Goal: Transaction & Acquisition: Purchase product/service

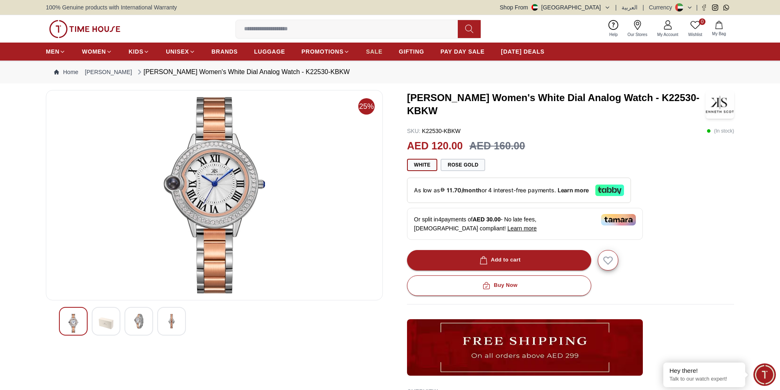
click at [375, 52] on span "SALE" at bounding box center [374, 52] width 16 height 8
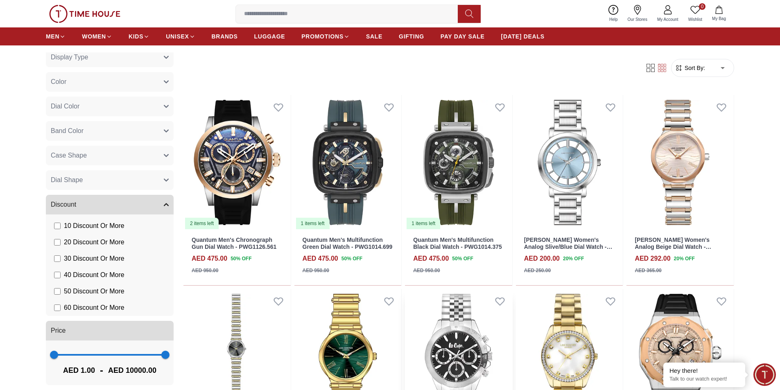
scroll to position [82, 0]
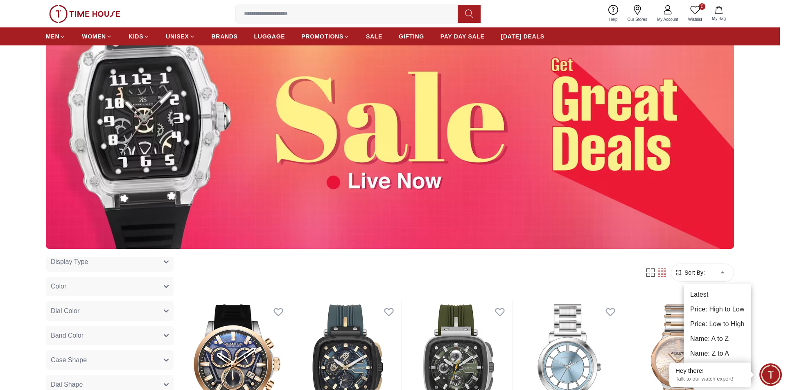
click at [720, 321] on li "Price: Low to High" at bounding box center [718, 324] width 68 height 15
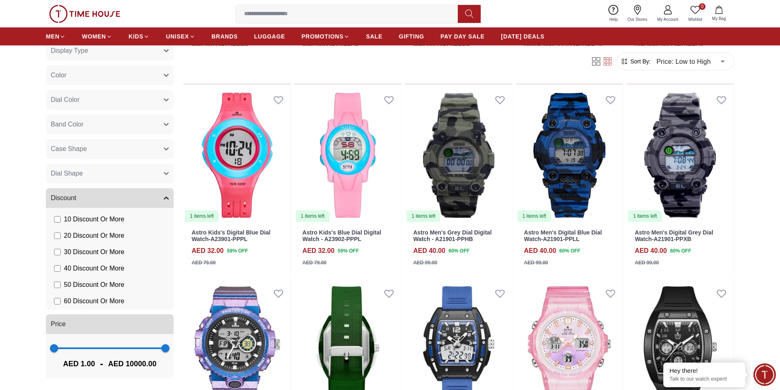
scroll to position [696, 0]
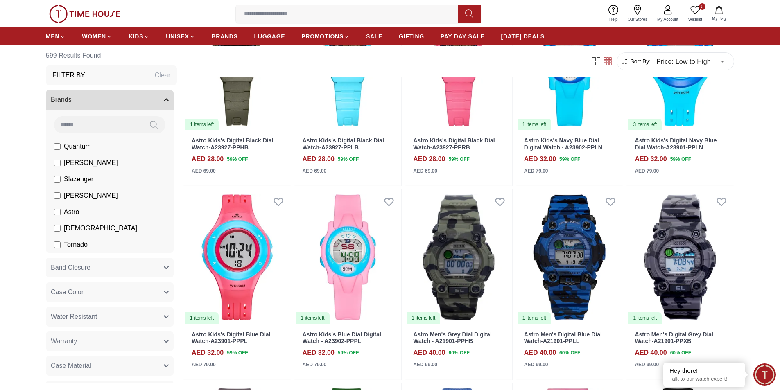
scroll to position [532, 0]
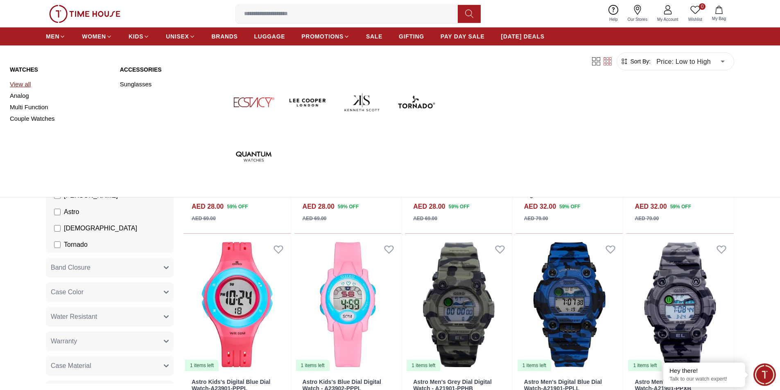
click at [25, 83] on link "View all" at bounding box center [60, 84] width 100 height 11
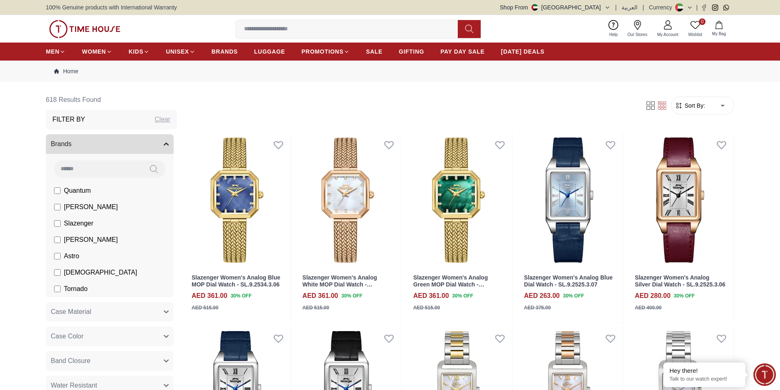
click at [693, 106] on span "Sort By:" at bounding box center [694, 106] width 22 height 8
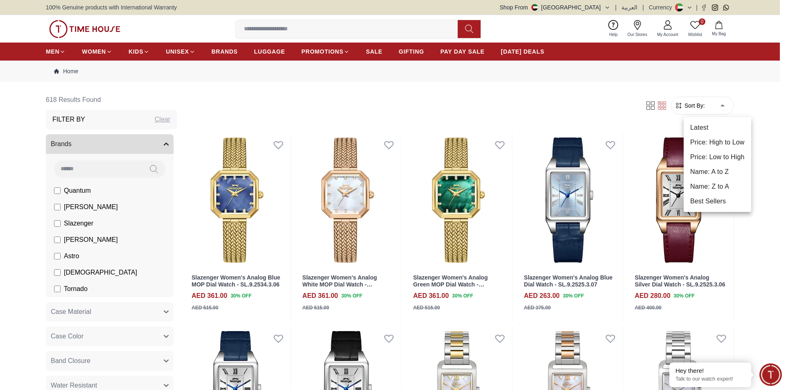
click at [718, 154] on li "Price: Low to High" at bounding box center [718, 157] width 68 height 15
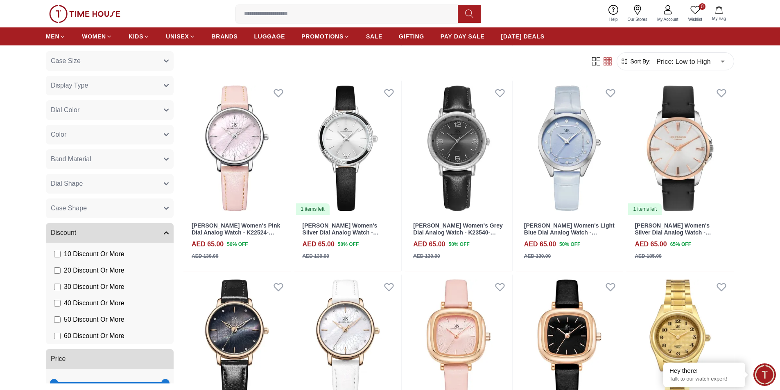
scroll to position [451, 0]
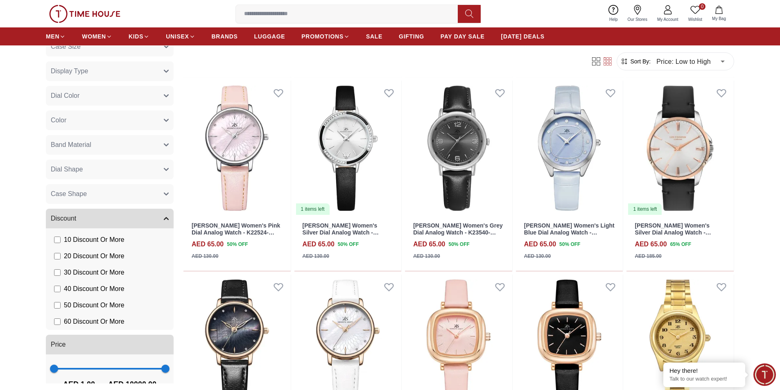
click at [94, 321] on span "60 Discount Or More" at bounding box center [94, 322] width 61 height 10
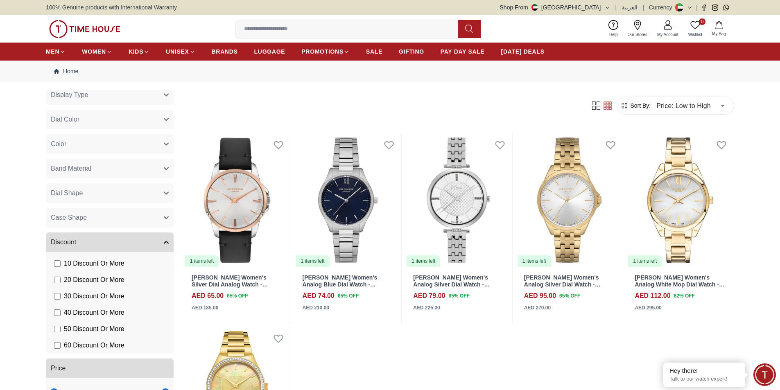
scroll to position [287, 0]
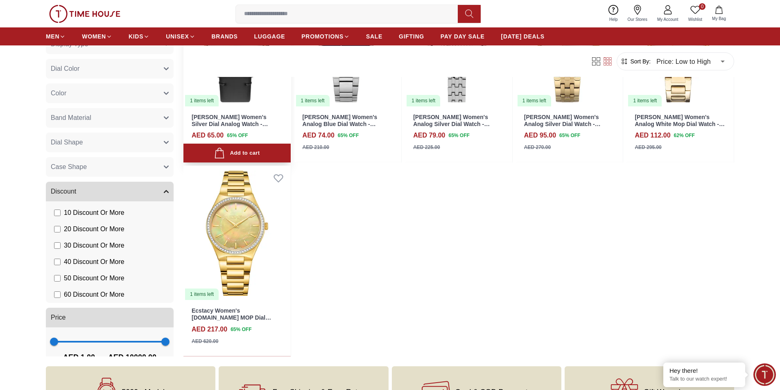
scroll to position [164, 0]
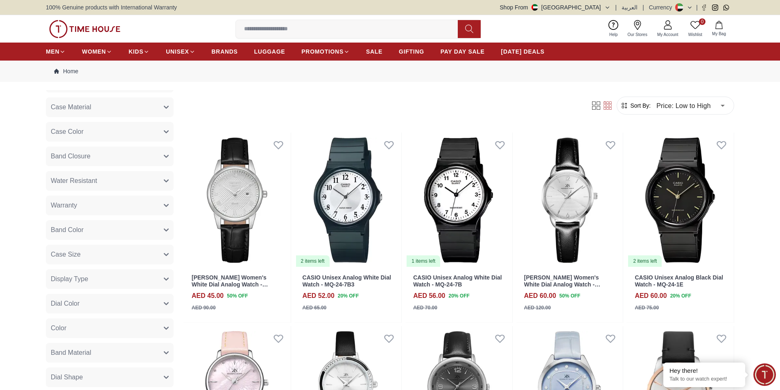
scroll to position [451, 0]
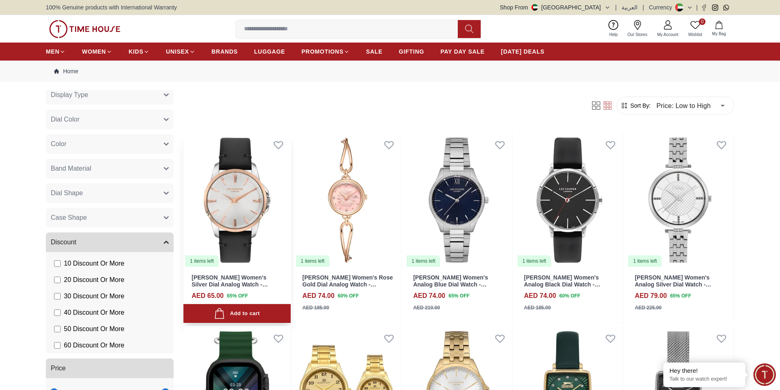
scroll to position [319, 0]
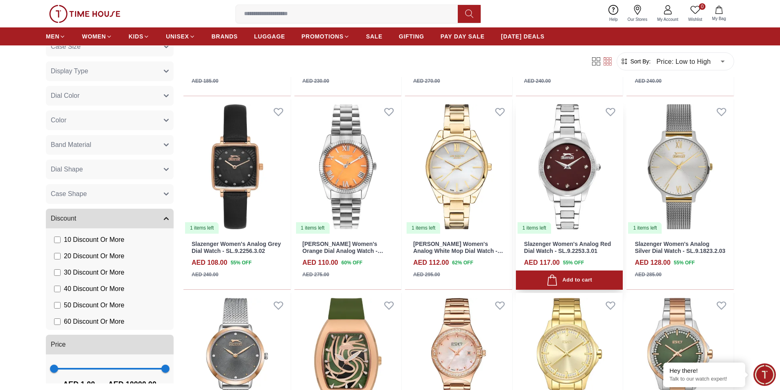
scroll to position [491, 0]
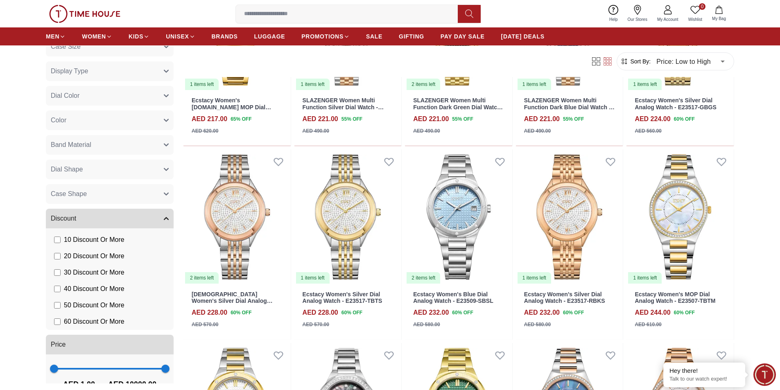
scroll to position [1147, 0]
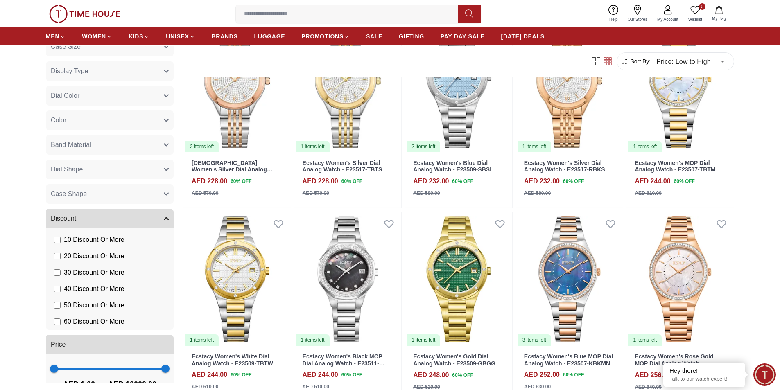
scroll to position [1352, 0]
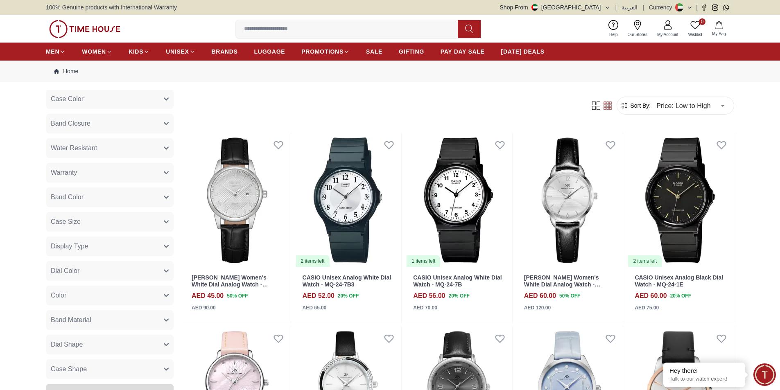
scroll to position [451, 0]
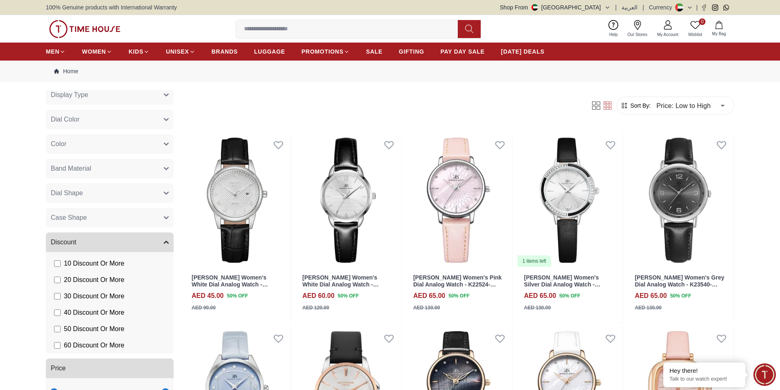
scroll to position [319, 0]
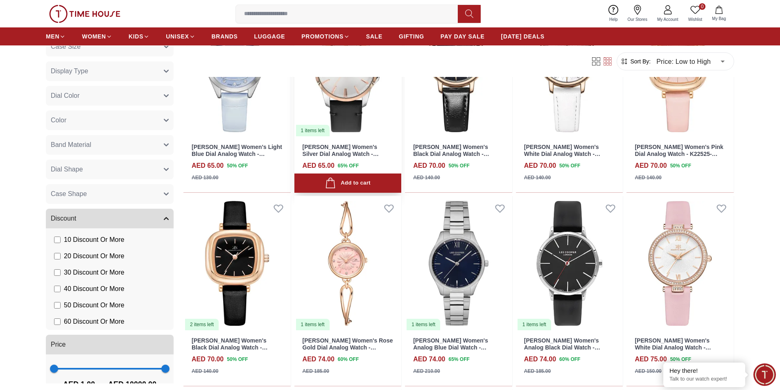
scroll to position [328, 0]
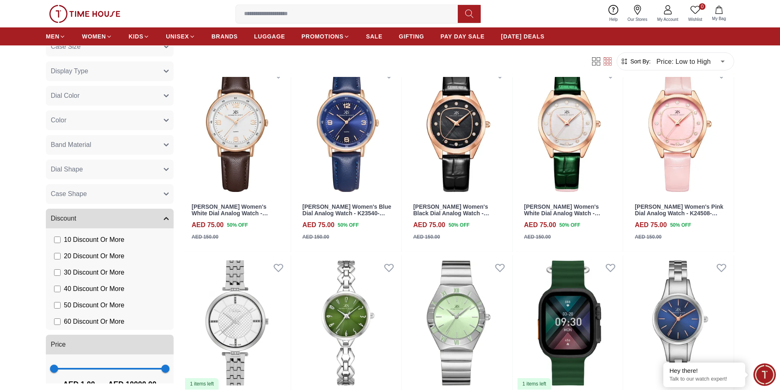
scroll to position [696, 0]
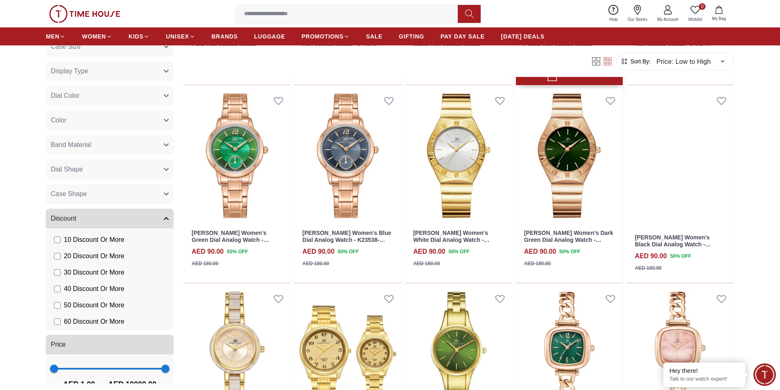
scroll to position [1720, 0]
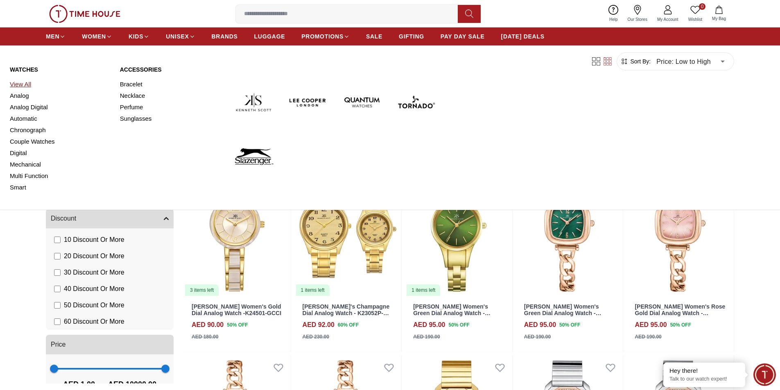
click at [24, 84] on link "View All" at bounding box center [60, 84] width 100 height 11
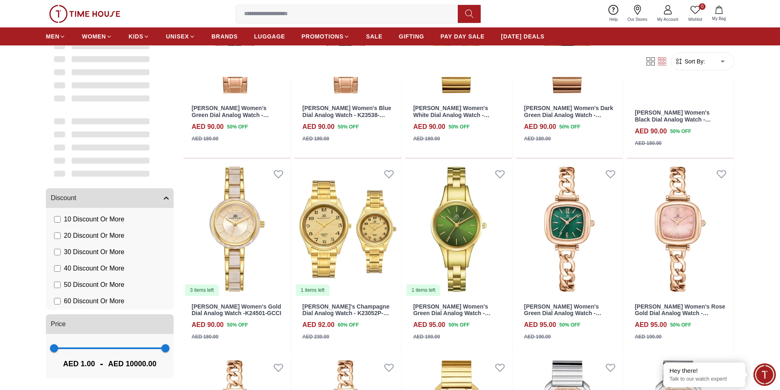
scroll to position [319, 0]
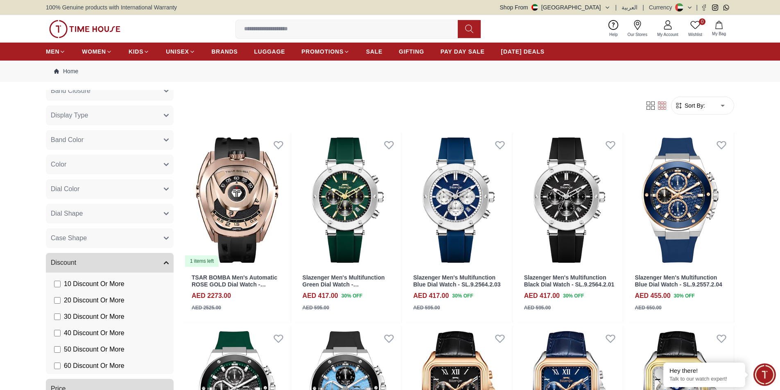
click at [702, 102] on span "Sort By:" at bounding box center [694, 106] width 22 height 8
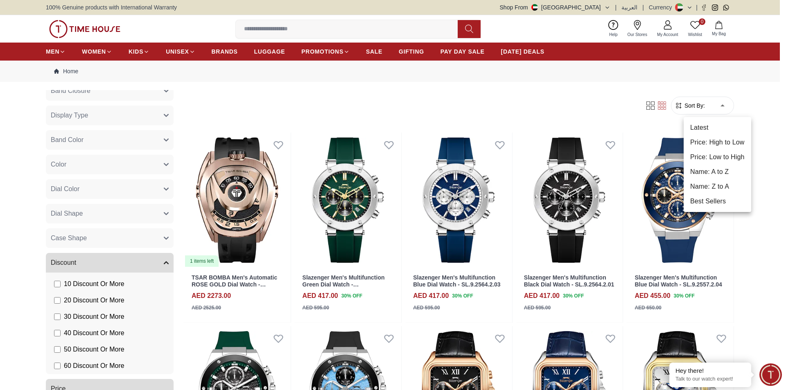
click at [725, 159] on li "Price: Low to High" at bounding box center [718, 157] width 68 height 15
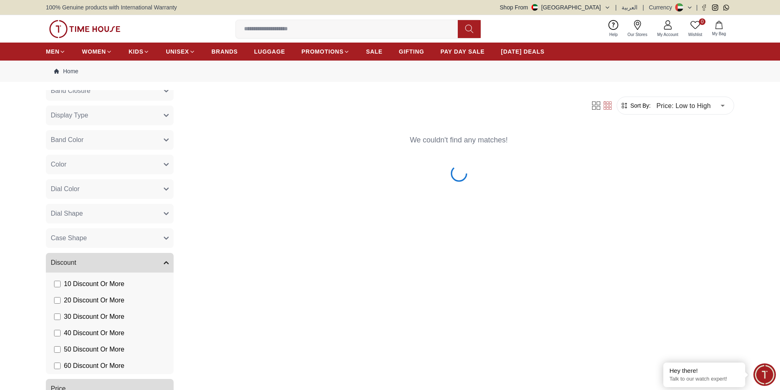
type input "*"
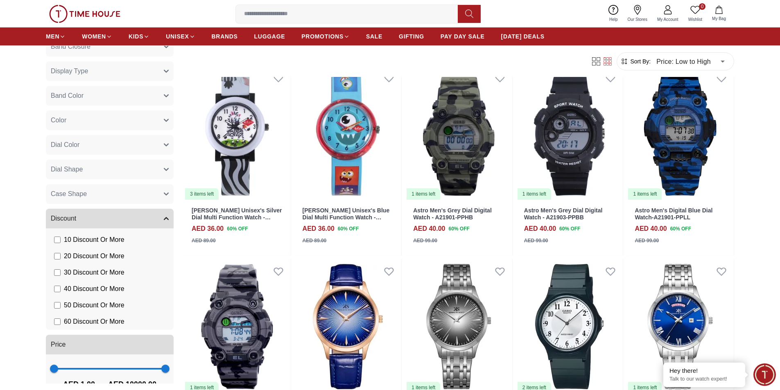
scroll to position [164, 0]
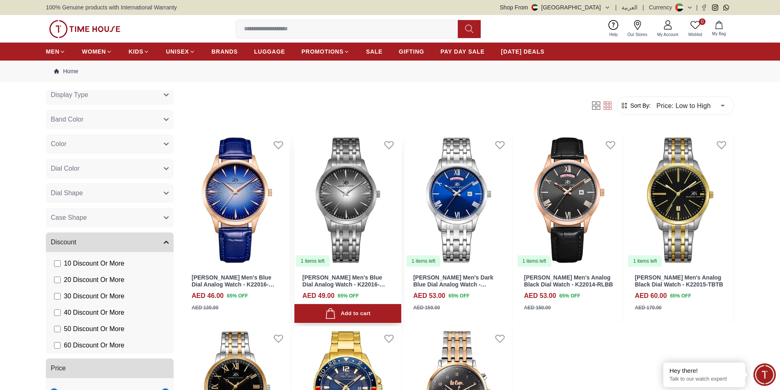
scroll to position [287, 0]
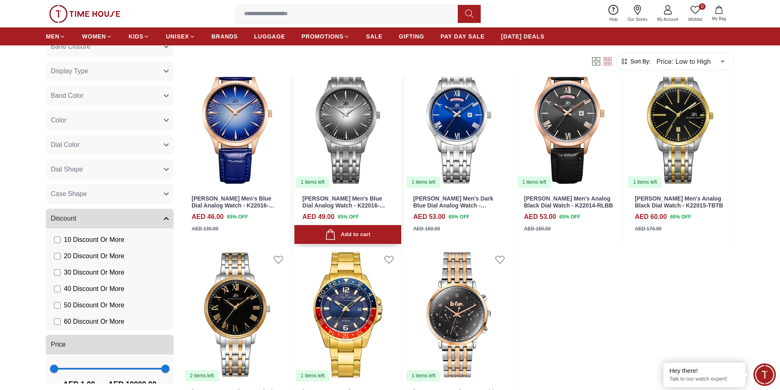
scroll to position [164, 0]
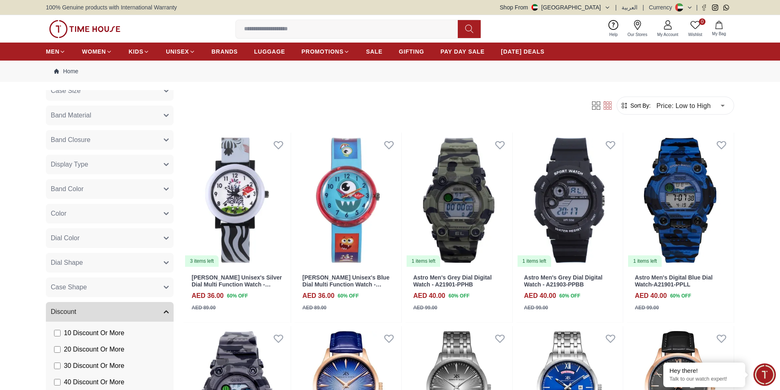
scroll to position [336, 0]
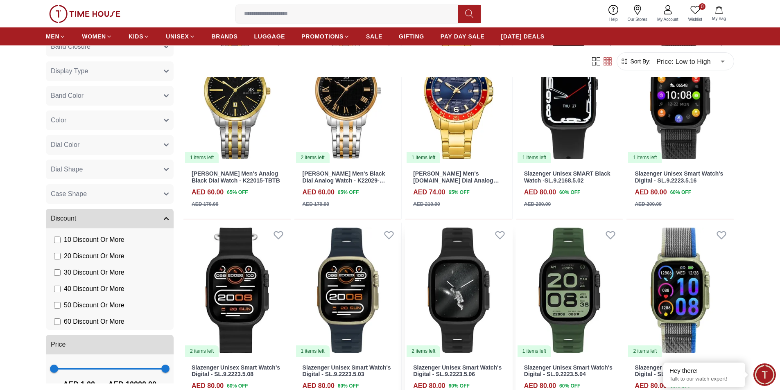
scroll to position [614, 0]
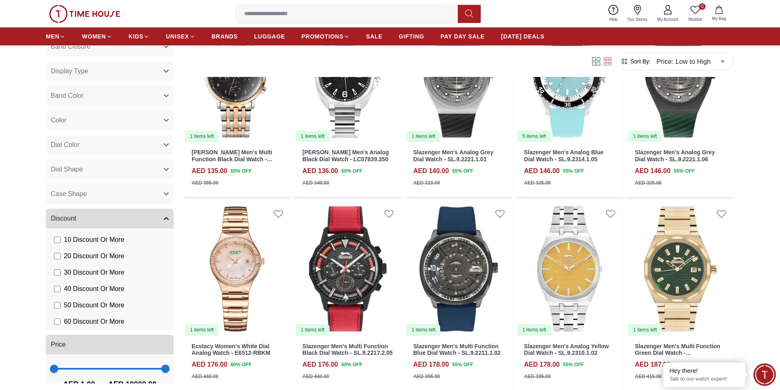
scroll to position [1147, 0]
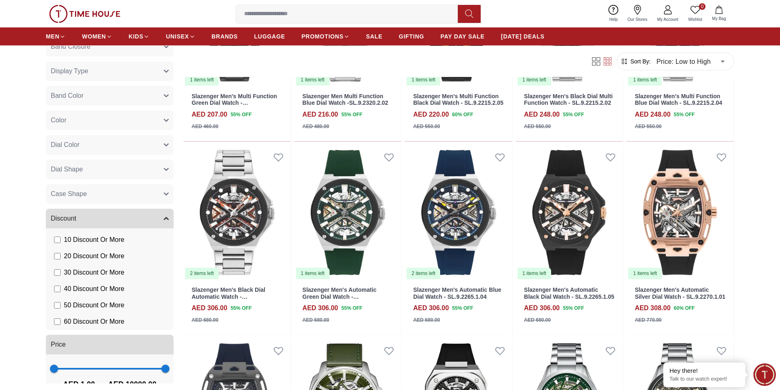
scroll to position [1966, 0]
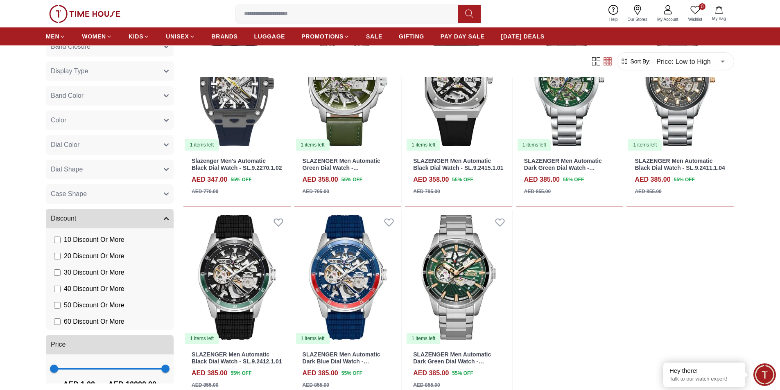
scroll to position [2334, 0]
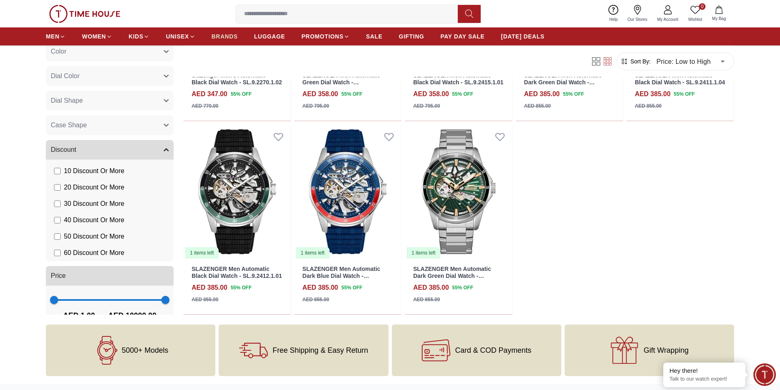
click at [229, 38] on span "BRANDS" at bounding box center [225, 36] width 26 height 8
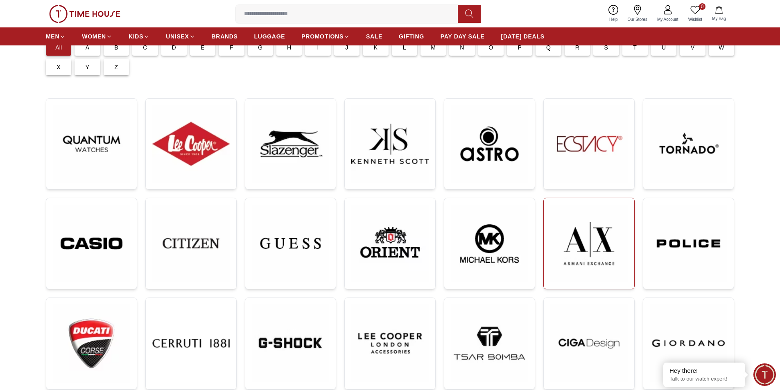
scroll to position [82, 0]
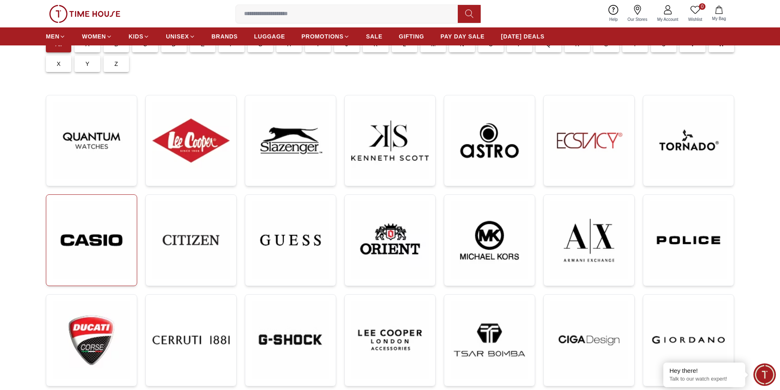
click at [119, 253] on img at bounding box center [91, 240] width 77 height 78
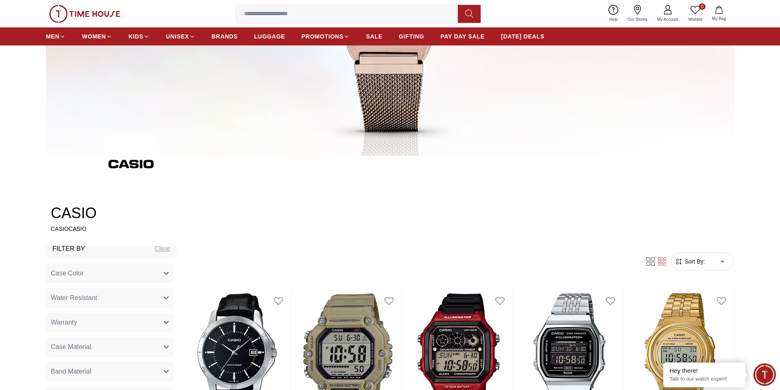
scroll to position [41, 0]
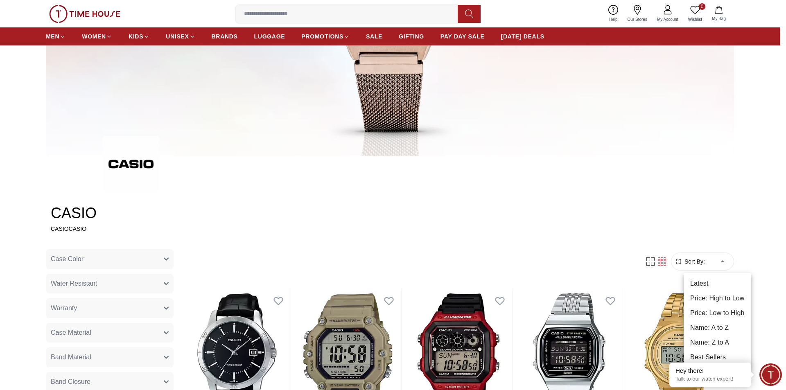
click at [712, 359] on li "Best Sellers" at bounding box center [718, 357] width 68 height 15
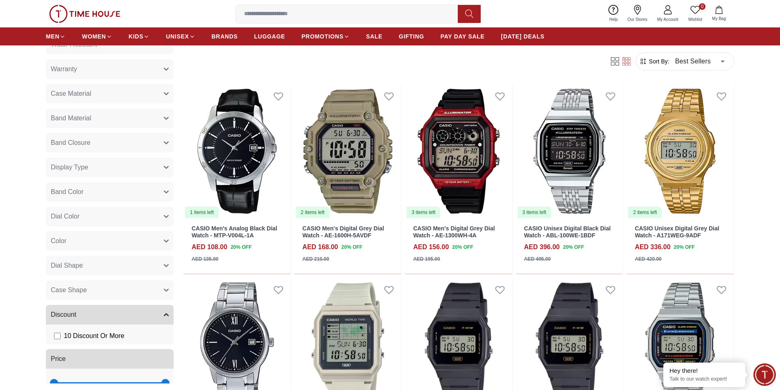
scroll to position [115, 0]
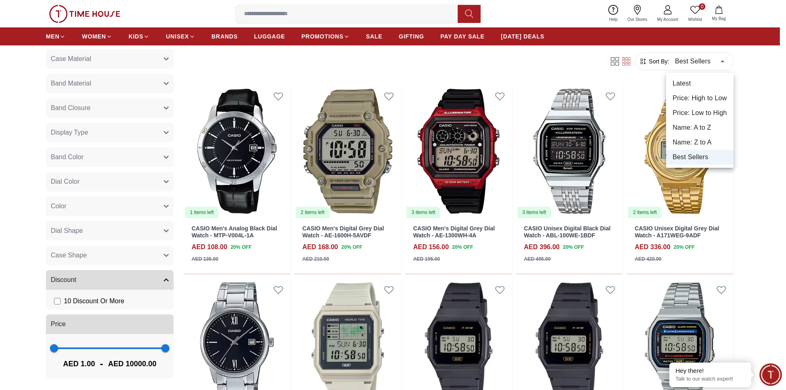
click at [704, 60] on body "100% Genuine products with International Warranty Shop From UAE | العربية | Cur…" at bounding box center [393, 386] width 786 height 1592
click at [683, 85] on li "Latest" at bounding box center [700, 83] width 68 height 15
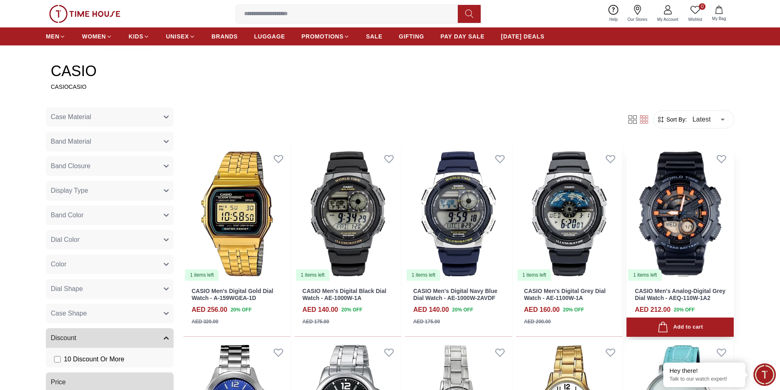
scroll to position [246, 0]
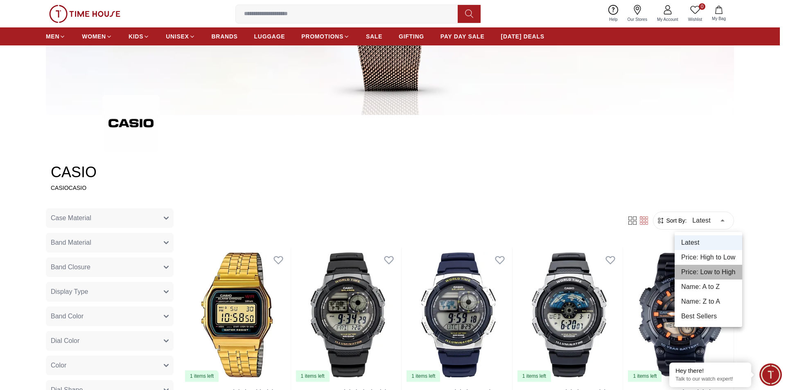
click at [709, 272] on li "Price: Low to High" at bounding box center [709, 272] width 68 height 15
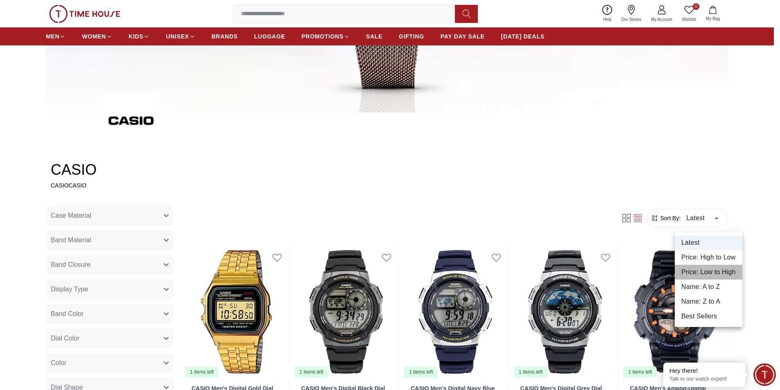
type input "*"
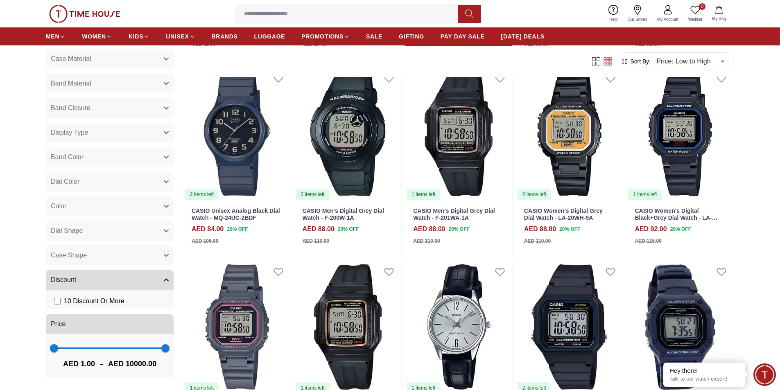
scroll to position [696, 0]
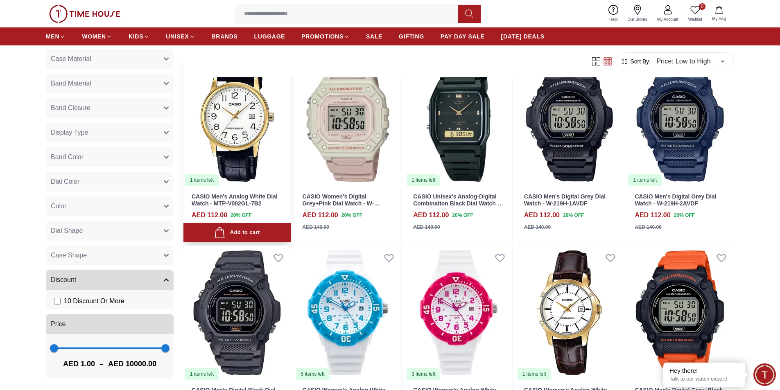
scroll to position [1474, 0]
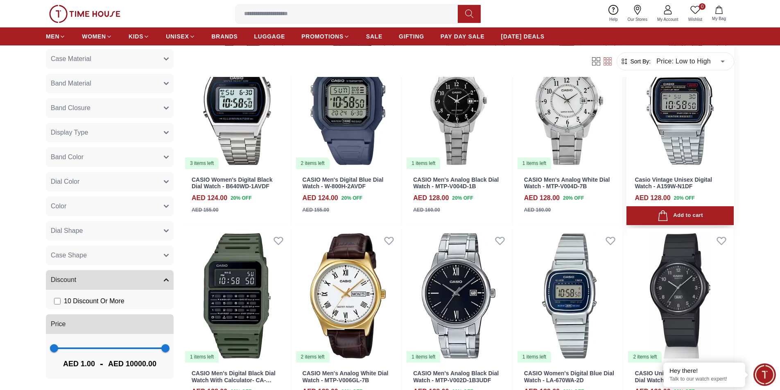
scroll to position [2498, 0]
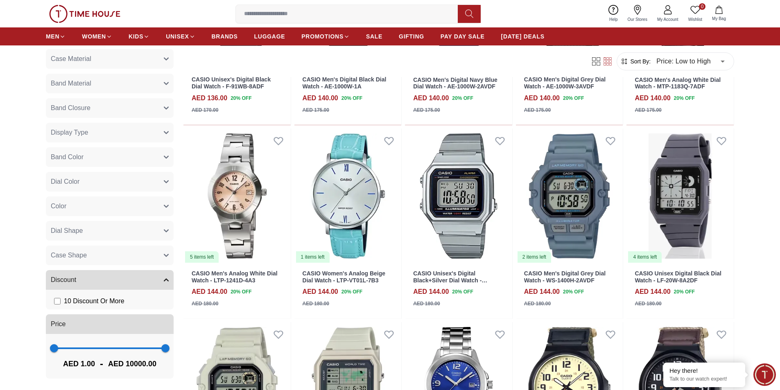
scroll to position [3195, 0]
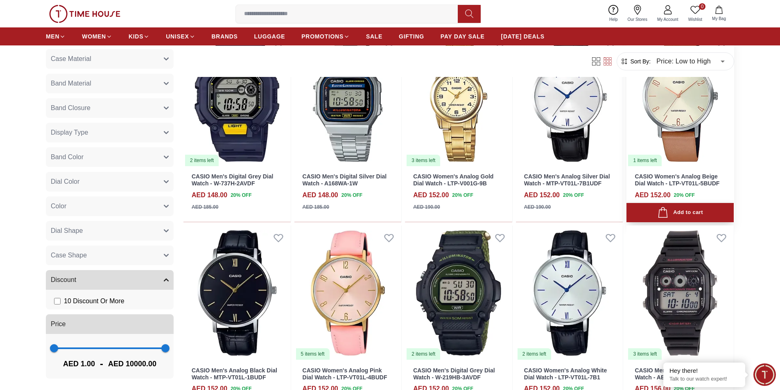
scroll to position [3604, 0]
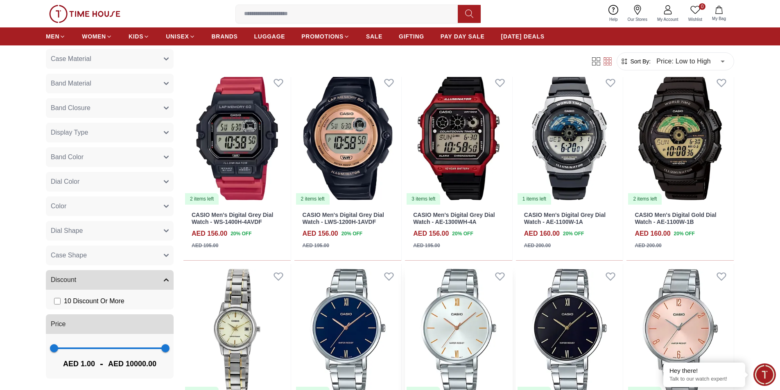
scroll to position [3901, 0]
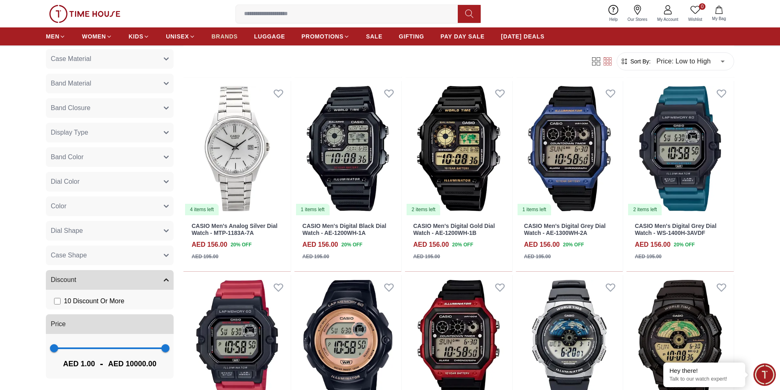
click at [229, 35] on span "BRANDS" at bounding box center [225, 36] width 26 height 8
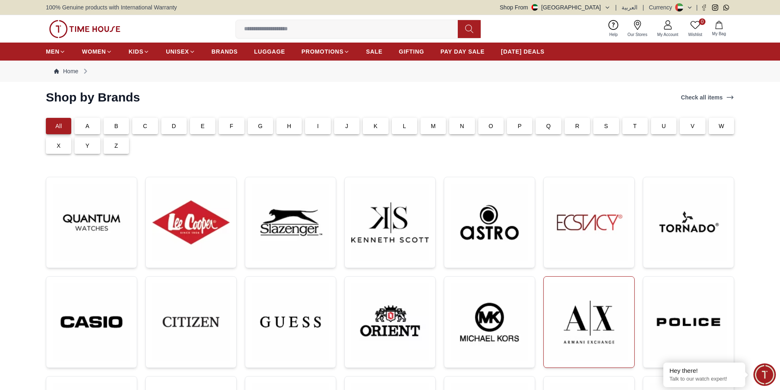
click at [577, 313] on img at bounding box center [588, 322] width 77 height 78
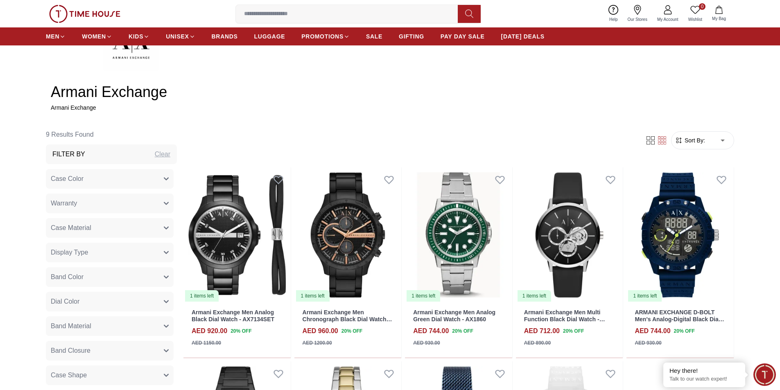
scroll to position [287, 0]
click at [709, 142] on body "100% Genuine products with International Warranty Shop From UAE | العربية | Cur…" at bounding box center [390, 284] width 780 height 1143
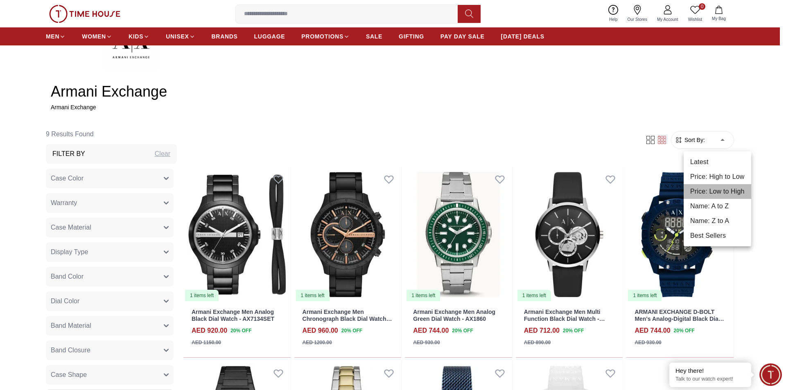
click at [706, 195] on li "Price: Low to High" at bounding box center [718, 191] width 68 height 15
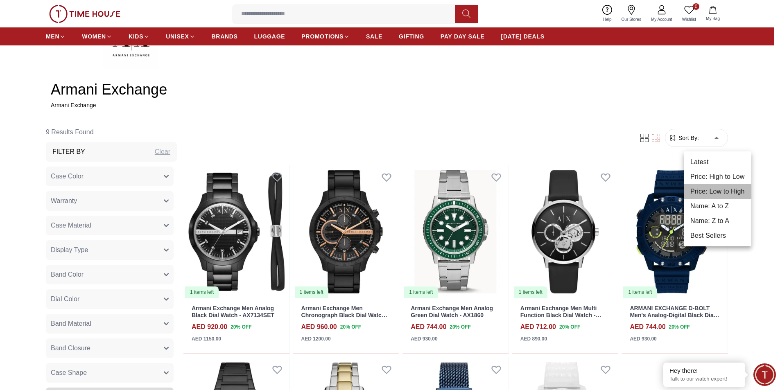
type input "*"
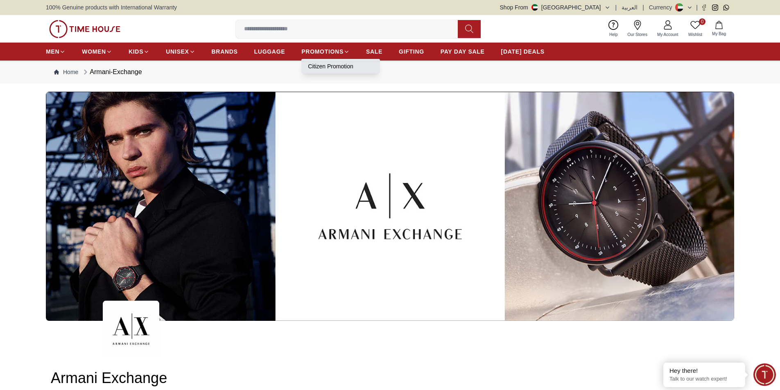
click at [337, 66] on link "Citizen Promotion" at bounding box center [341, 66] width 66 height 8
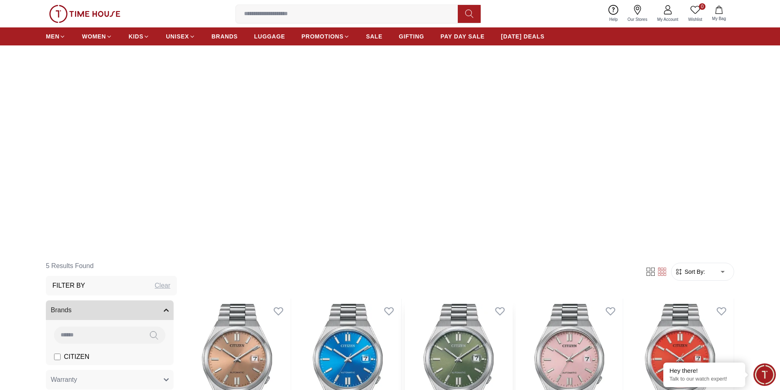
scroll to position [164, 0]
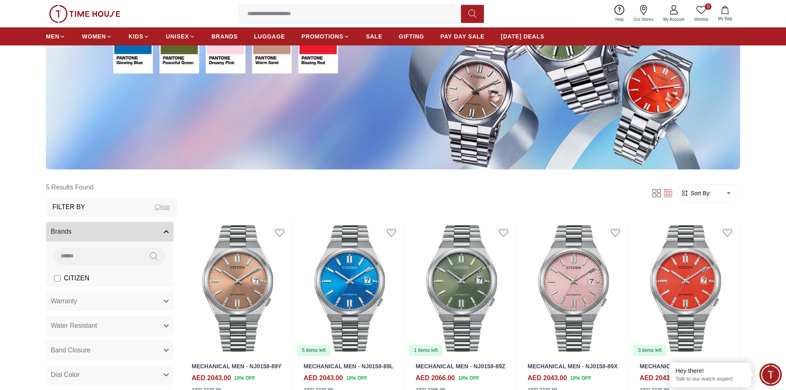
click at [726, 184] on body "100% Genuine products with International Warranty Shop From UAE | العربية | Cur…" at bounding box center [393, 324] width 786 height 977
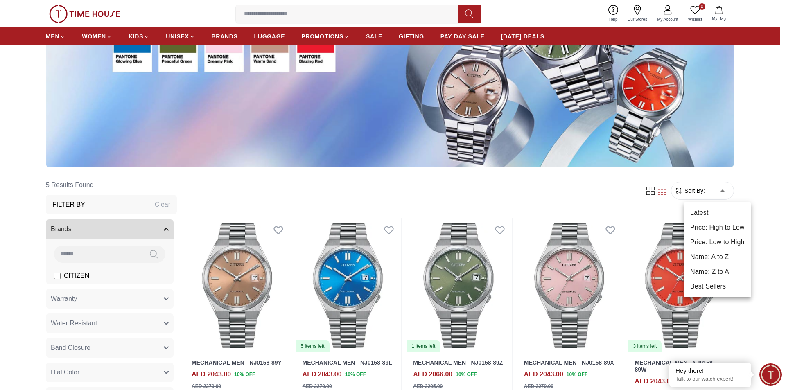
click at [719, 239] on li "Price: Low to High" at bounding box center [718, 242] width 68 height 15
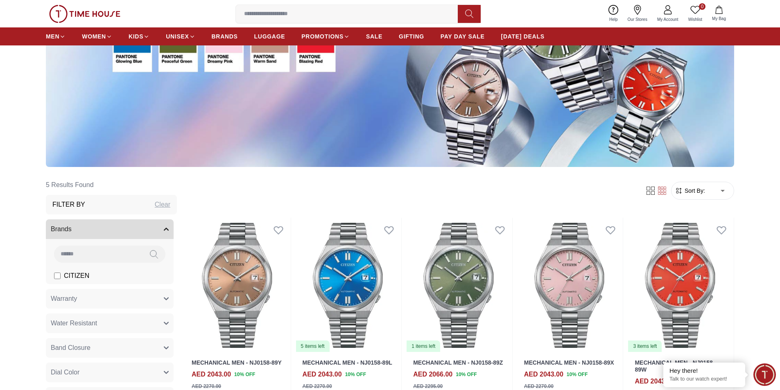
type input "*"
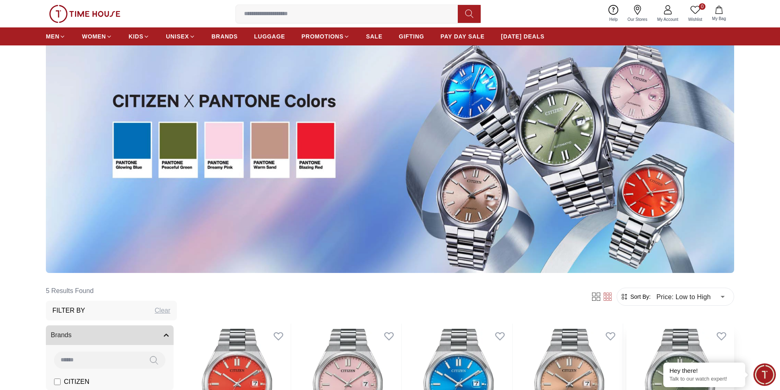
scroll to position [41, 0]
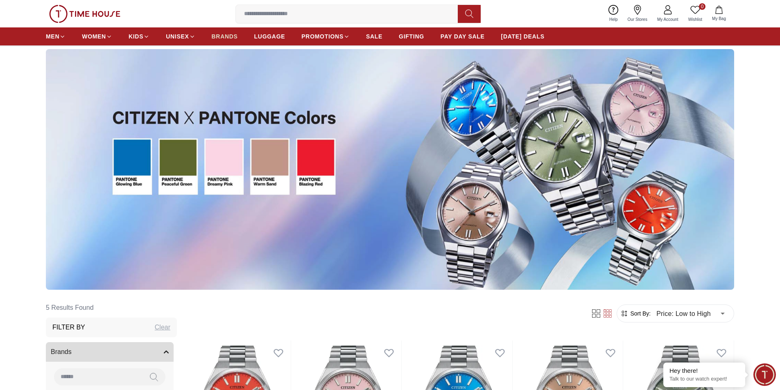
click at [216, 39] on span "BRANDS" at bounding box center [225, 36] width 26 height 8
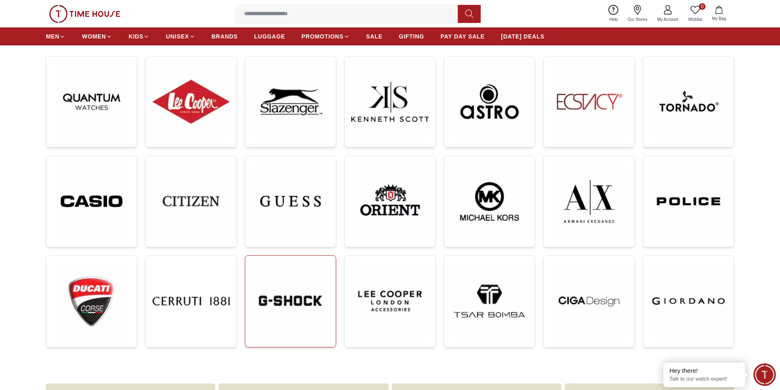
scroll to position [123, 0]
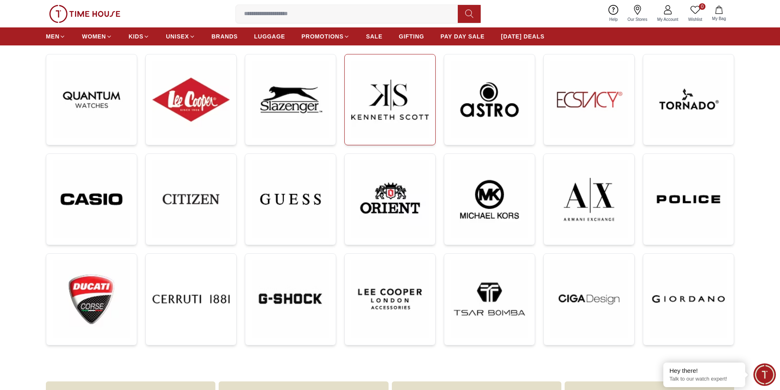
click at [393, 115] on img at bounding box center [389, 99] width 77 height 77
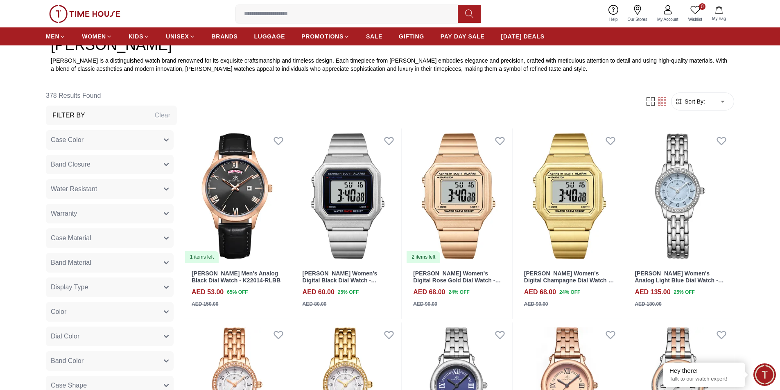
scroll to position [410, 0]
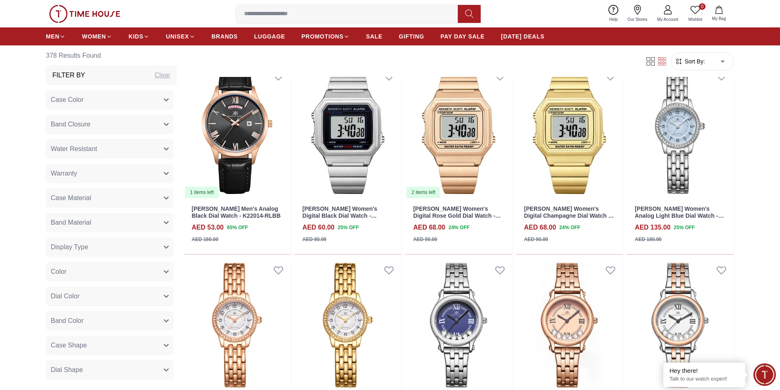
click at [703, 62] on span "Sort By:" at bounding box center [694, 61] width 22 height 8
click at [725, 61] on body "100% Genuine products with International Warranty Shop From UAE | العربية | Cur…" at bounding box center [390, 376] width 780 height 1572
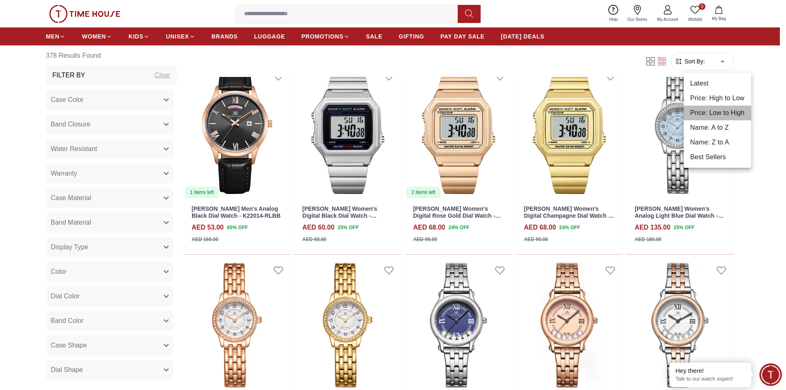
click at [718, 113] on li "Price: Low to High" at bounding box center [718, 113] width 68 height 15
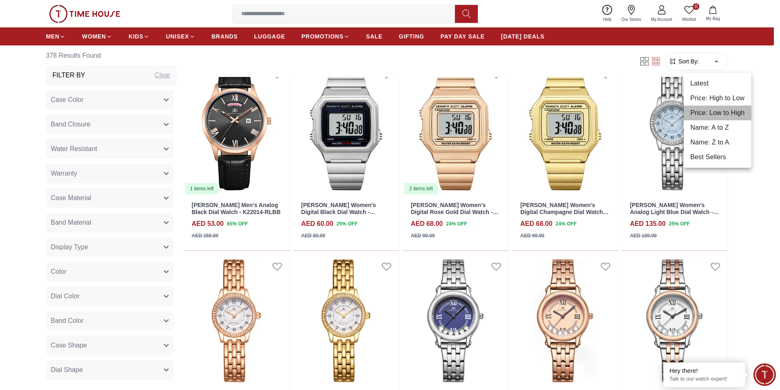
type input "*"
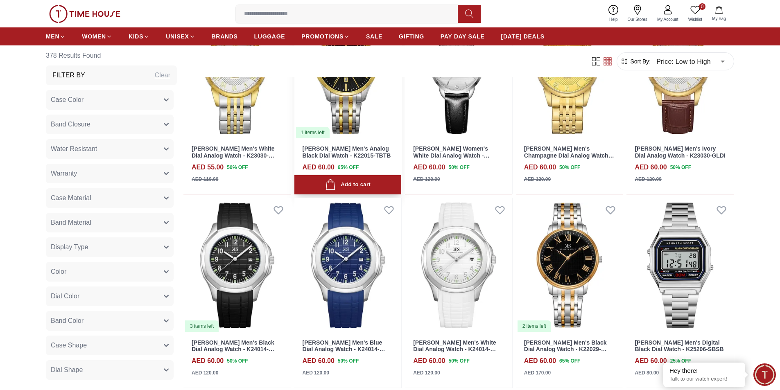
scroll to position [737, 0]
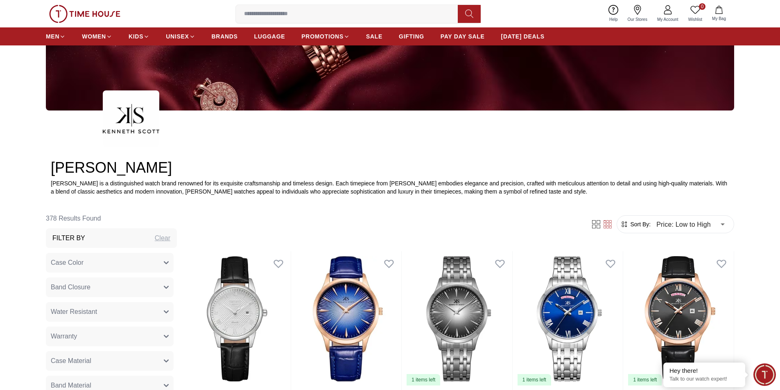
scroll to position [17, 0]
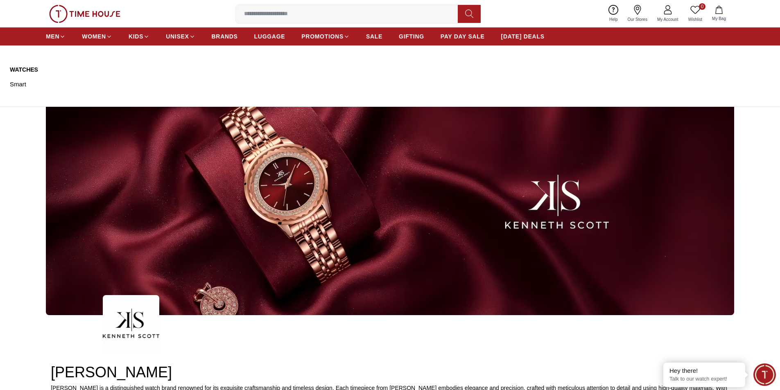
click at [26, 70] on link "Watches" at bounding box center [60, 70] width 100 height 8
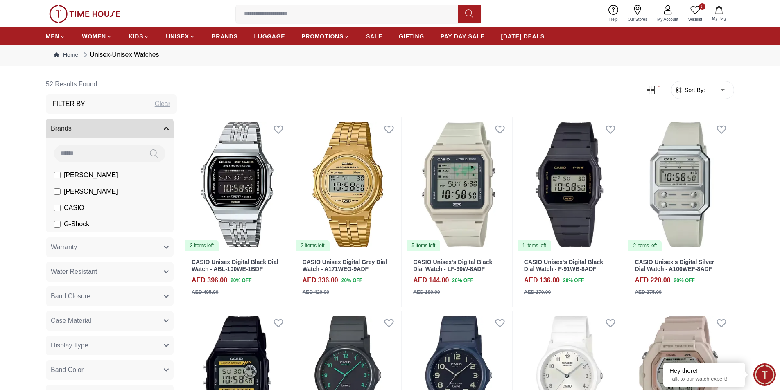
click at [702, 92] on span "Sort By:" at bounding box center [694, 90] width 22 height 8
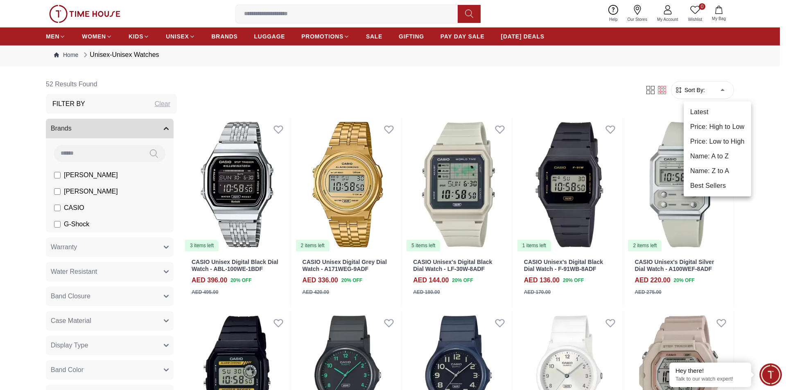
click at [717, 140] on li "Price: Low to High" at bounding box center [718, 141] width 68 height 15
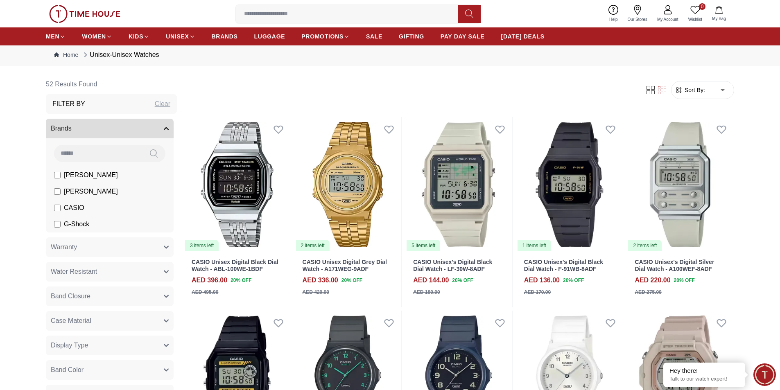
type input "*"
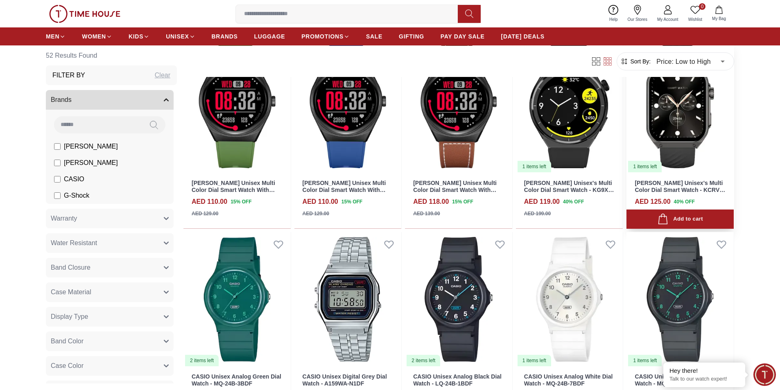
scroll to position [386, 0]
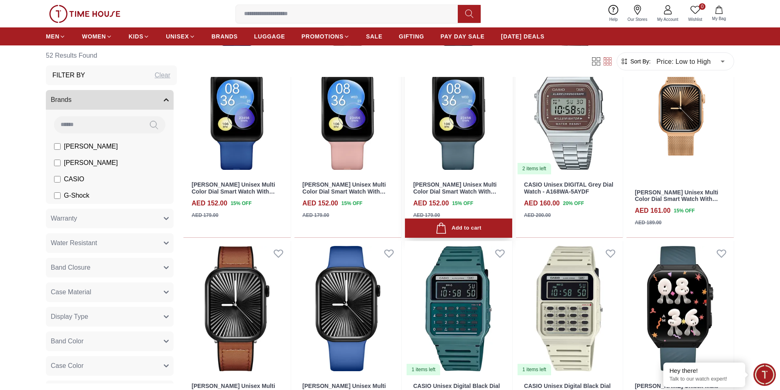
scroll to position [1000, 0]
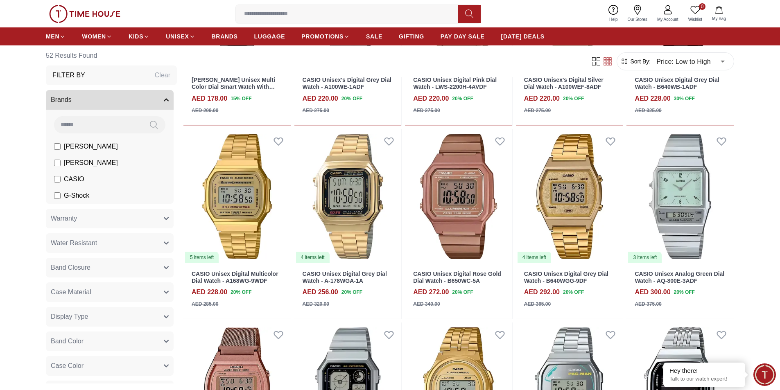
scroll to position [1696, 0]
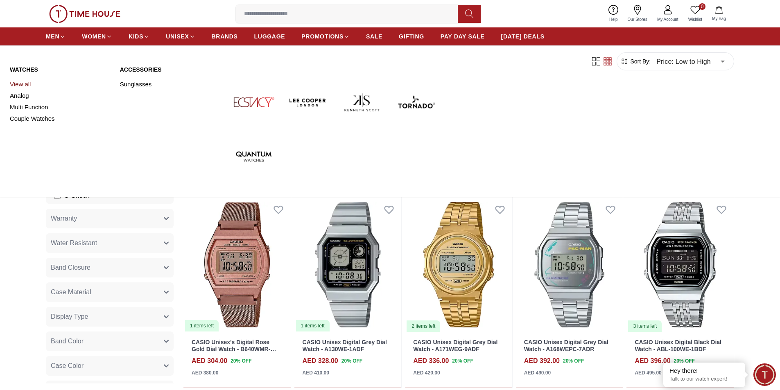
click at [28, 85] on link "View all" at bounding box center [60, 84] width 100 height 11
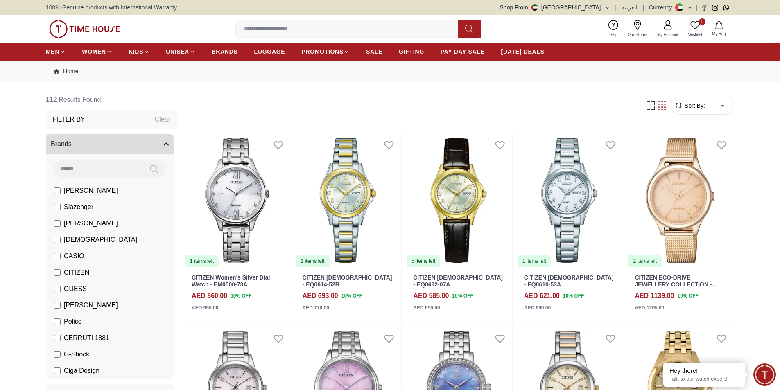
scroll to position [82, 0]
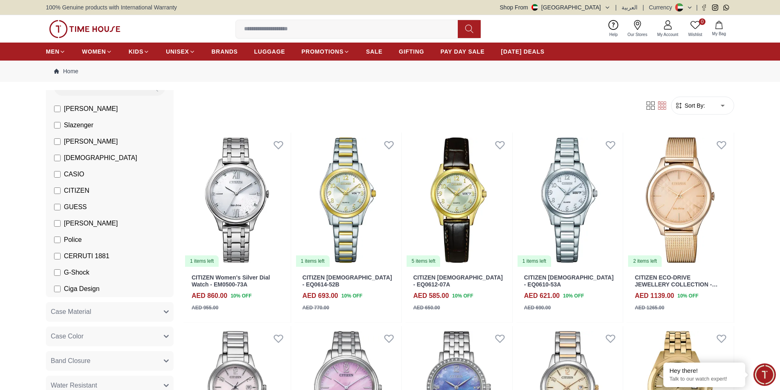
click at [695, 109] on span "Sort By:" at bounding box center [694, 106] width 22 height 8
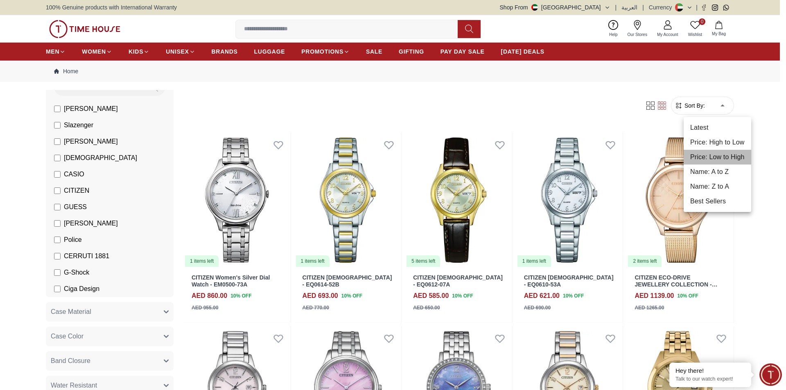
click at [711, 154] on li "Price: Low to High" at bounding box center [718, 157] width 68 height 15
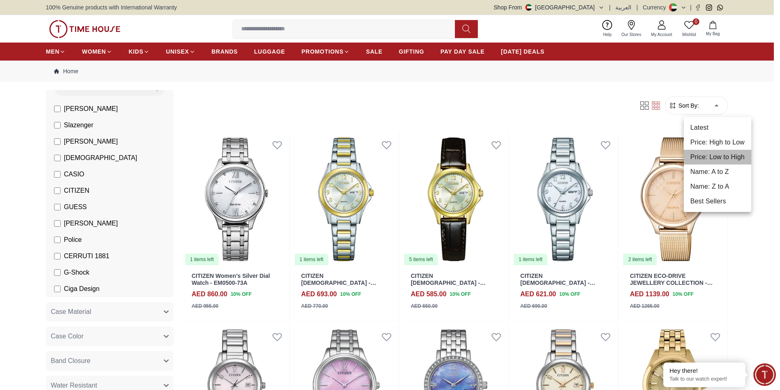
type input "*"
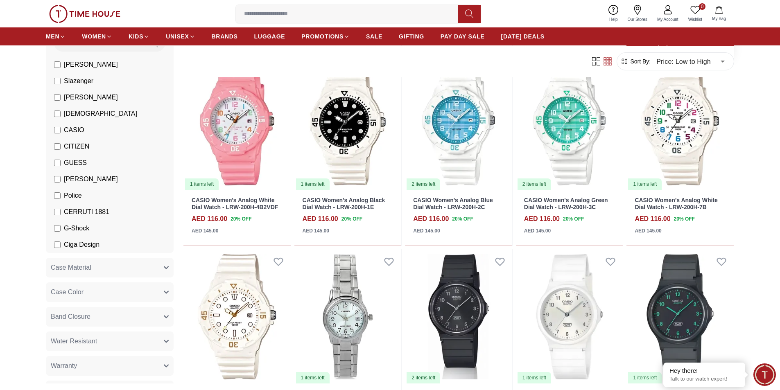
scroll to position [451, 0]
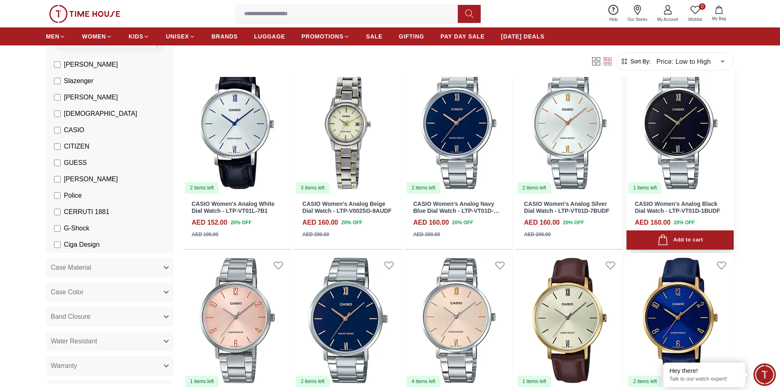
scroll to position [1106, 0]
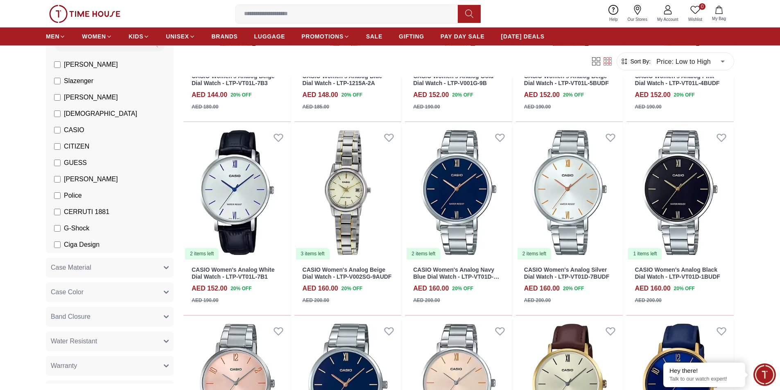
scroll to position [860, 0]
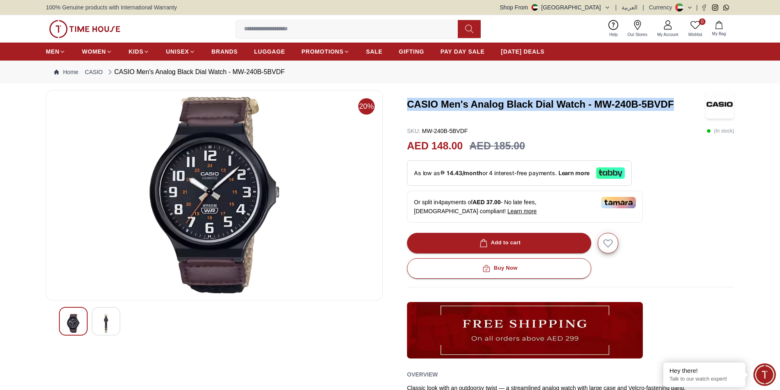
click at [109, 317] on img at bounding box center [106, 323] width 15 height 19
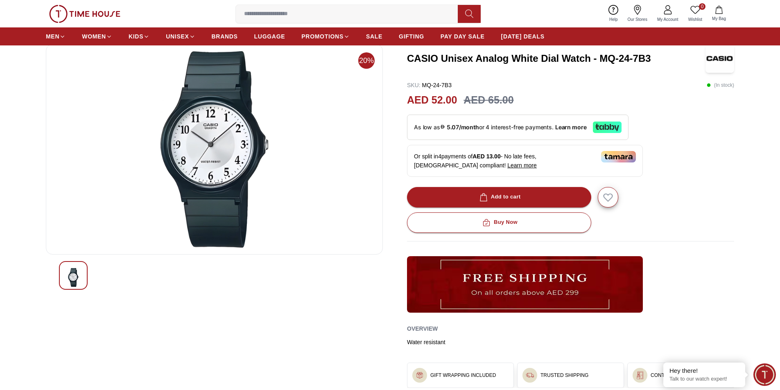
scroll to position [164, 0]
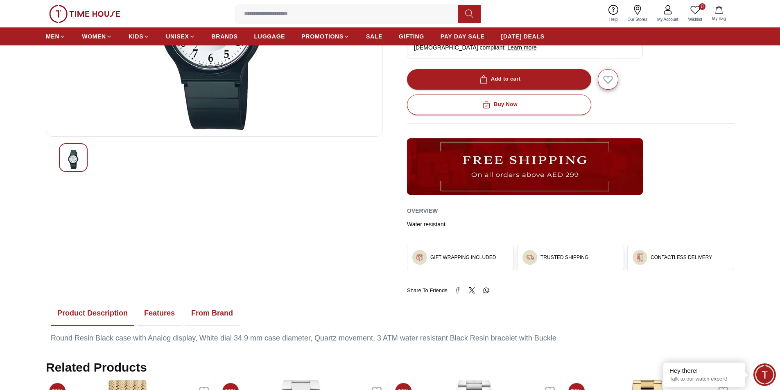
click at [466, 256] on h3 "GIFT WRAPPING INCLUDED" at bounding box center [463, 257] width 66 height 7
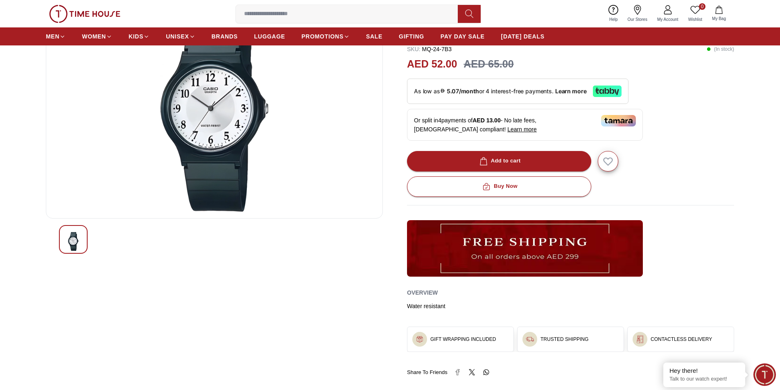
scroll to position [0, 0]
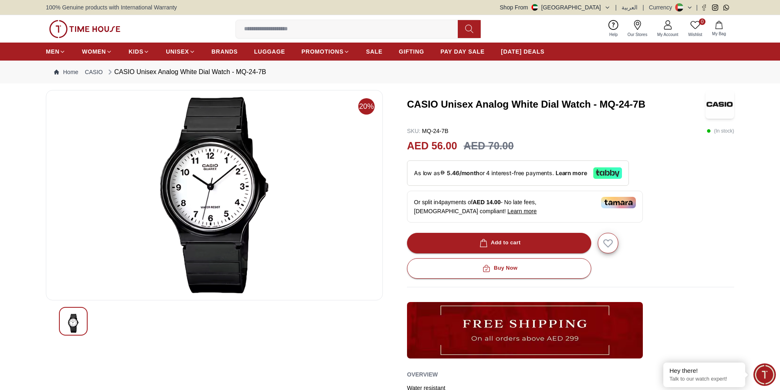
scroll to position [164, 0]
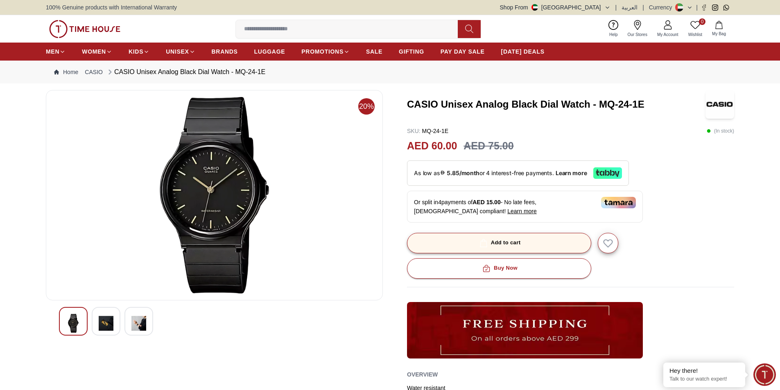
click at [505, 241] on div "Add to cart" at bounding box center [499, 242] width 43 height 9
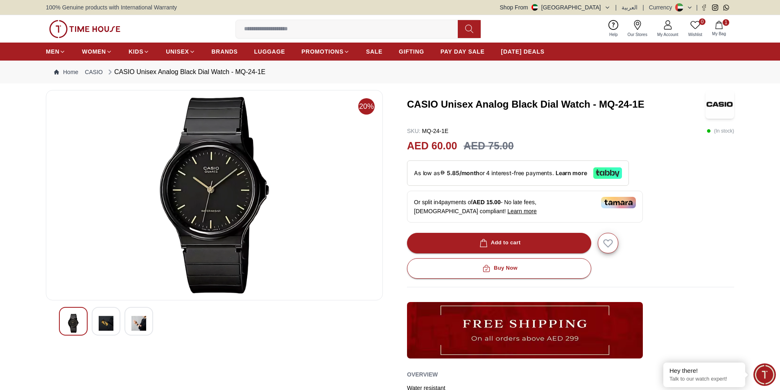
click at [104, 324] on img at bounding box center [106, 323] width 15 height 19
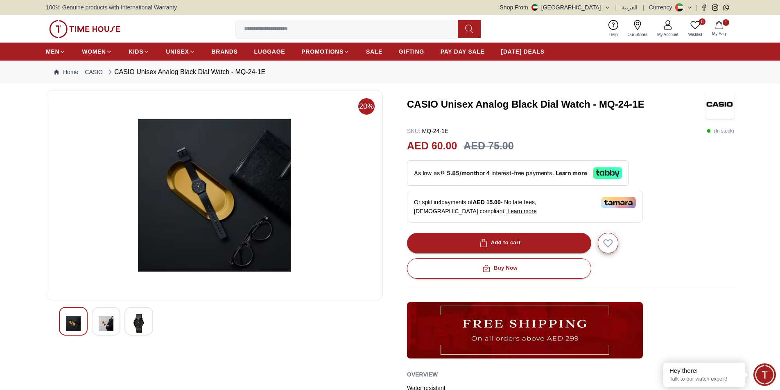
click at [138, 326] on img at bounding box center [138, 323] width 15 height 19
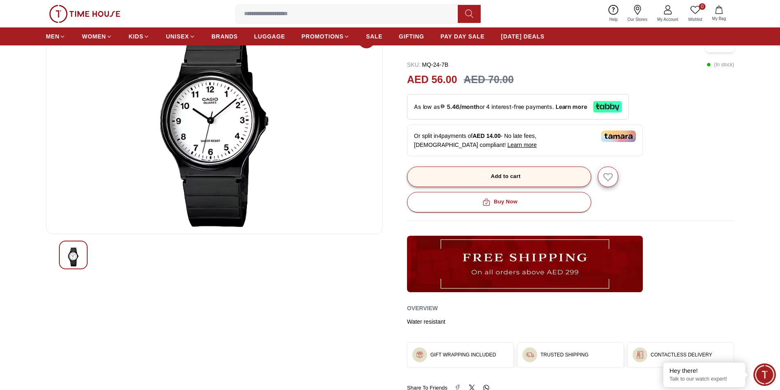
scroll to position [123, 0]
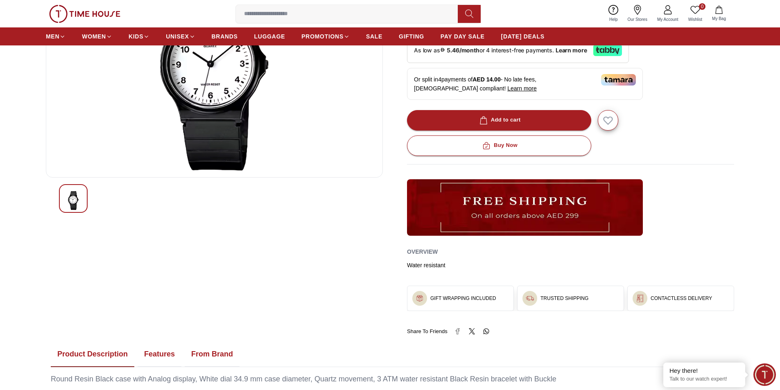
click at [533, 214] on img at bounding box center [525, 207] width 236 height 57
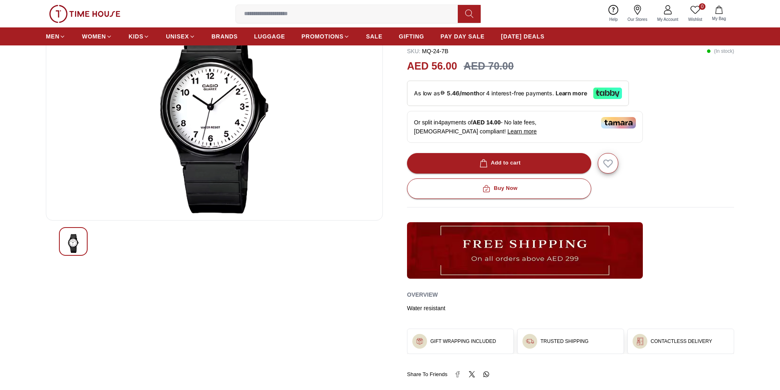
scroll to position [205, 0]
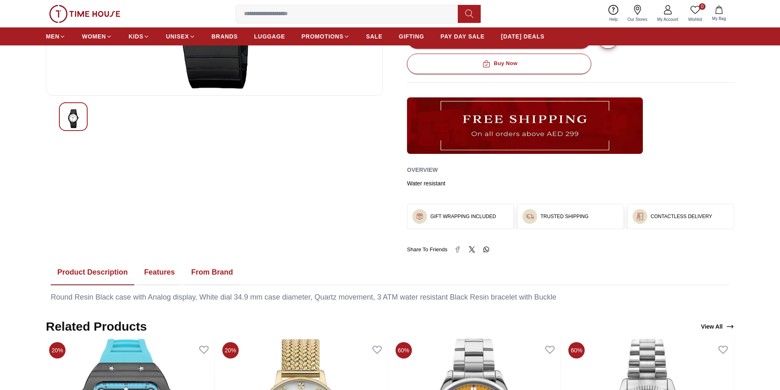
click at [469, 216] on h3 "GIFT WRAPPING INCLUDED" at bounding box center [463, 216] width 66 height 7
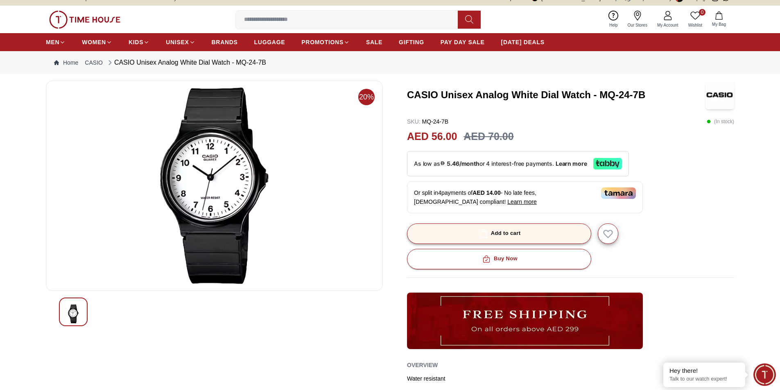
scroll to position [0, 0]
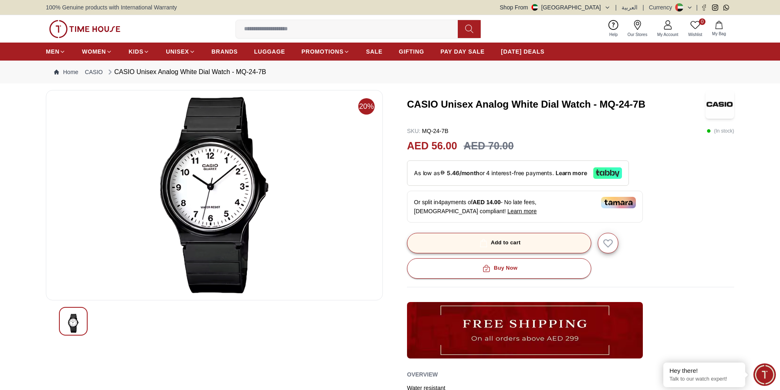
click at [523, 243] on button "Add to cart" at bounding box center [499, 243] width 184 height 20
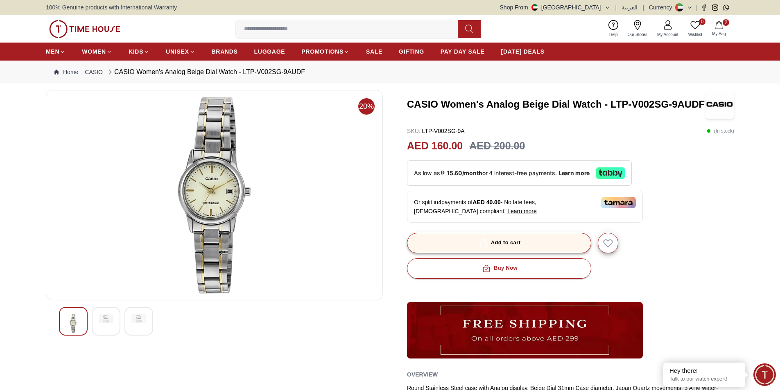
click at [534, 246] on button "Add to cart" at bounding box center [499, 243] width 184 height 20
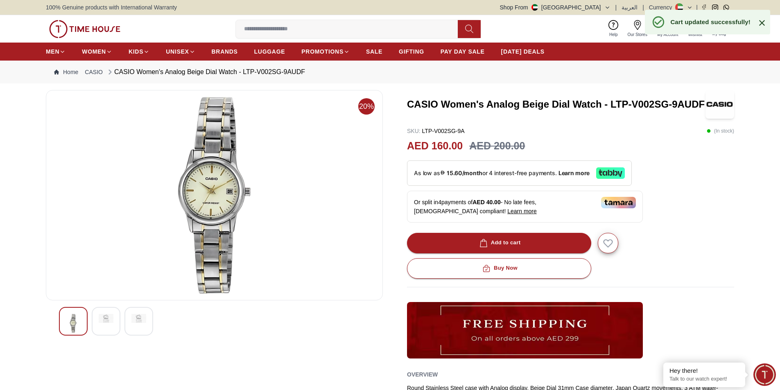
click at [763, 20] on icon at bounding box center [762, 23] width 10 height 10
click at [720, 27] on icon "button" at bounding box center [719, 25] width 8 height 8
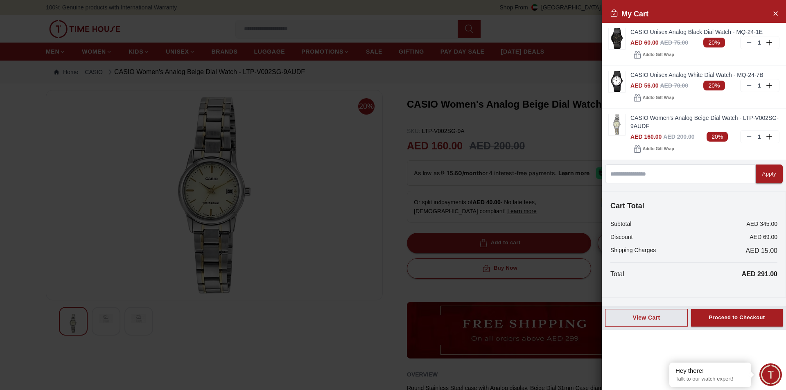
click at [529, 75] on div at bounding box center [393, 195] width 786 height 390
click at [779, 10] on icon "Close Account" at bounding box center [775, 13] width 7 height 10
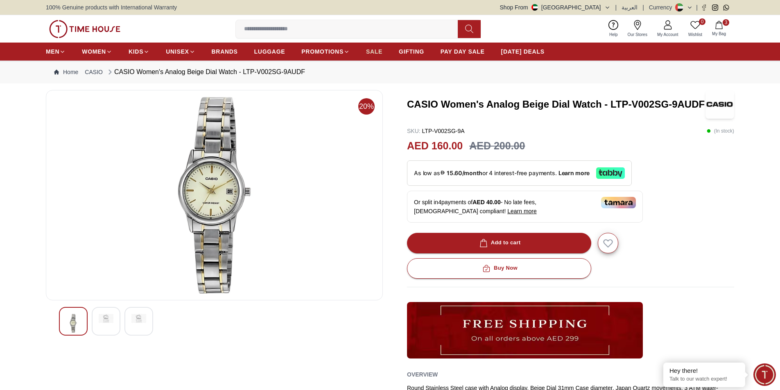
click at [380, 52] on span "SALE" at bounding box center [374, 52] width 16 height 8
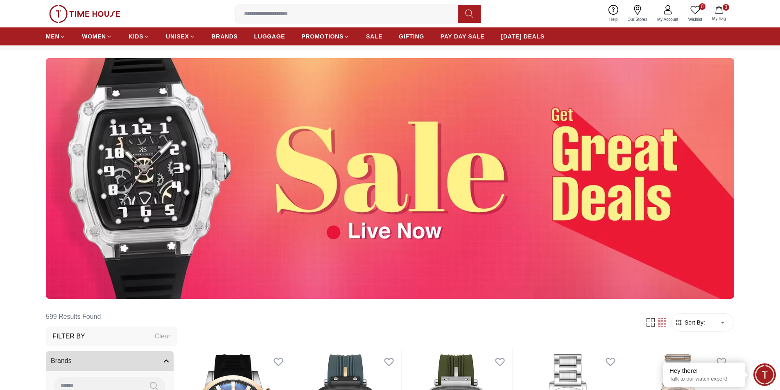
scroll to position [246, 0]
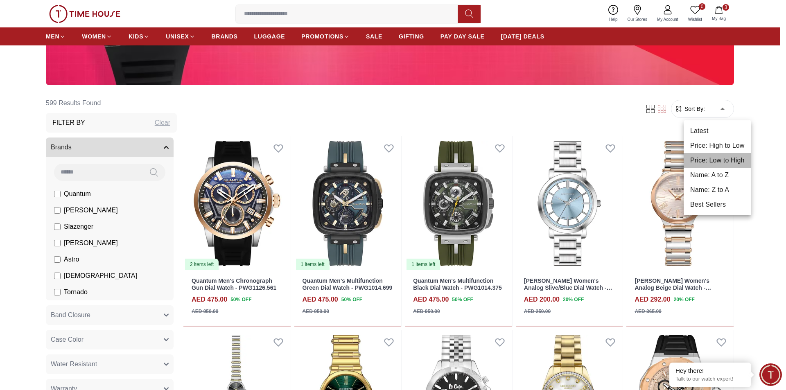
click at [713, 161] on li "Price: Low to High" at bounding box center [718, 160] width 68 height 15
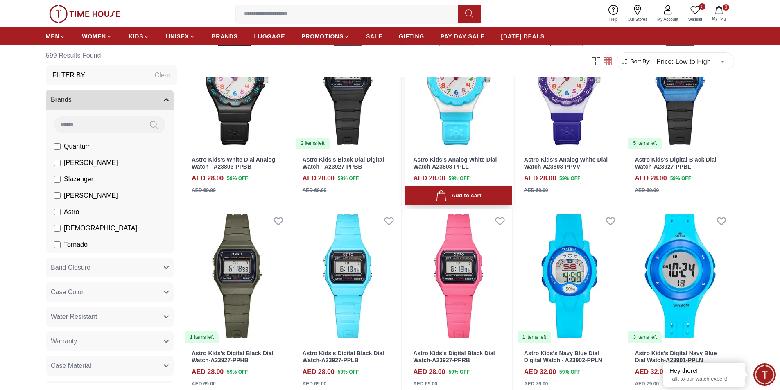
scroll to position [451, 0]
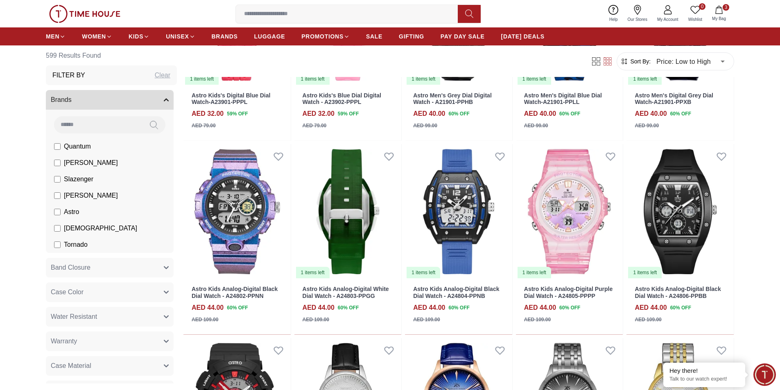
scroll to position [573, 0]
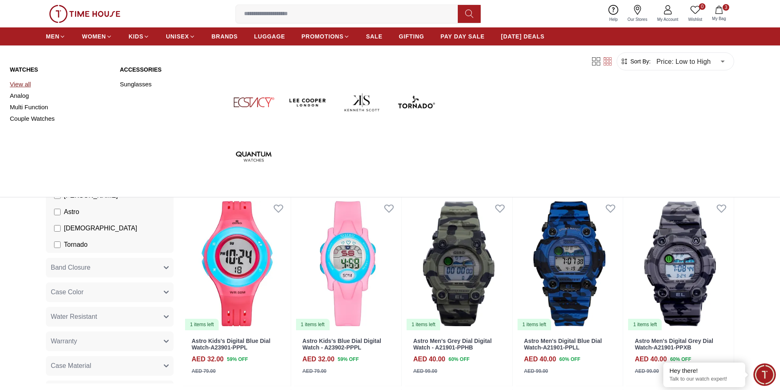
click at [22, 82] on link "View all" at bounding box center [60, 84] width 100 height 11
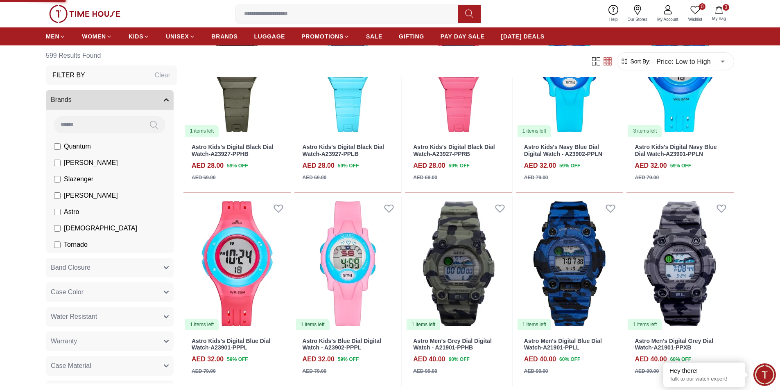
type input "******"
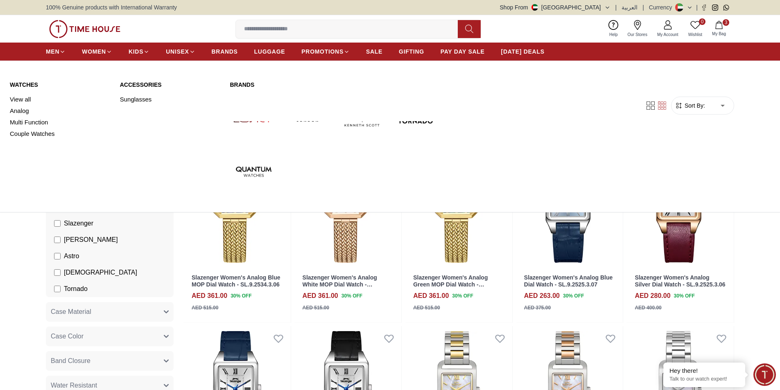
click at [19, 84] on link "Watches" at bounding box center [60, 85] width 100 height 8
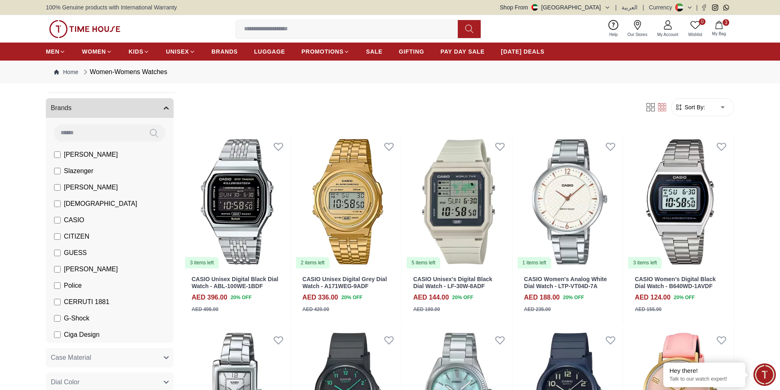
scroll to position [82, 0]
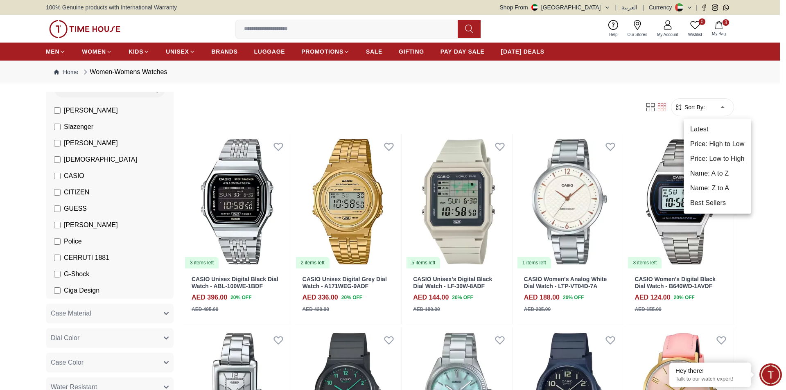
click at [711, 157] on li "Price: Low to High" at bounding box center [718, 159] width 68 height 15
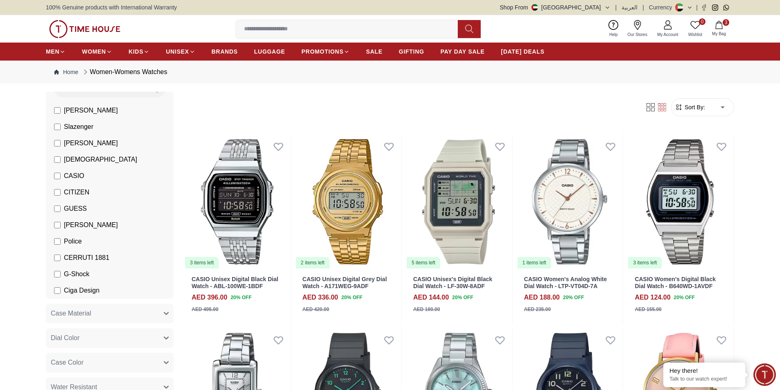
type input "*"
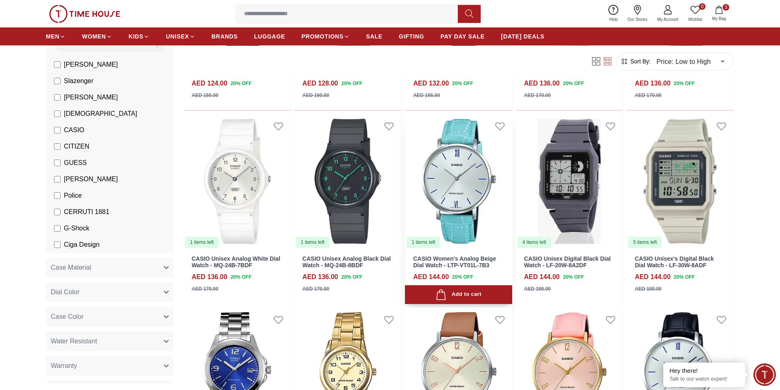
scroll to position [1270, 0]
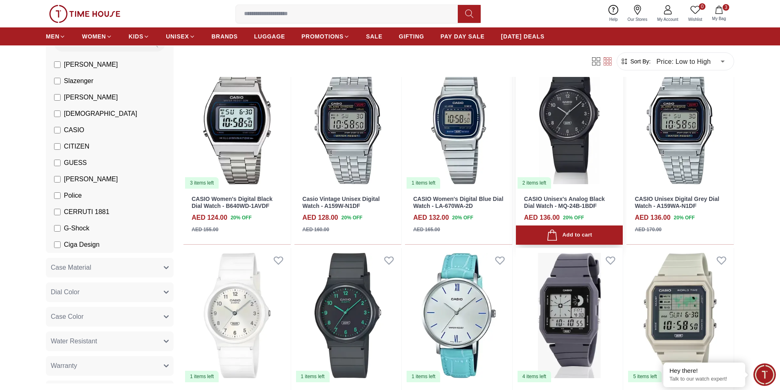
scroll to position [1162, 0]
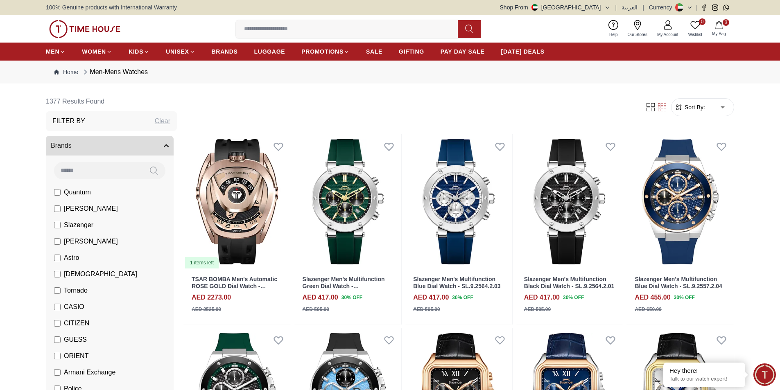
click at [71, 308] on span "CASIO" at bounding box center [74, 307] width 20 height 10
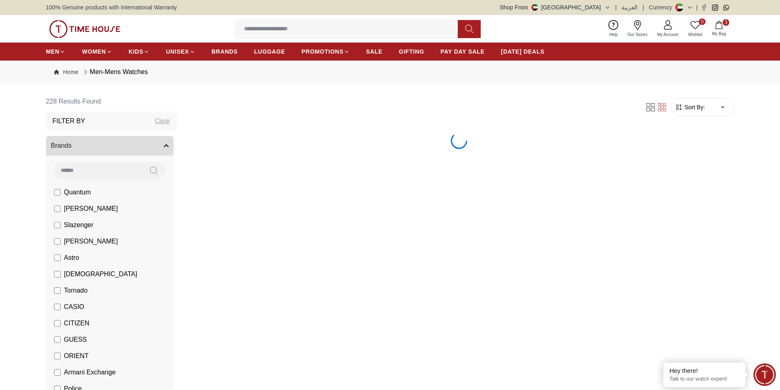
scroll to position [41, 0]
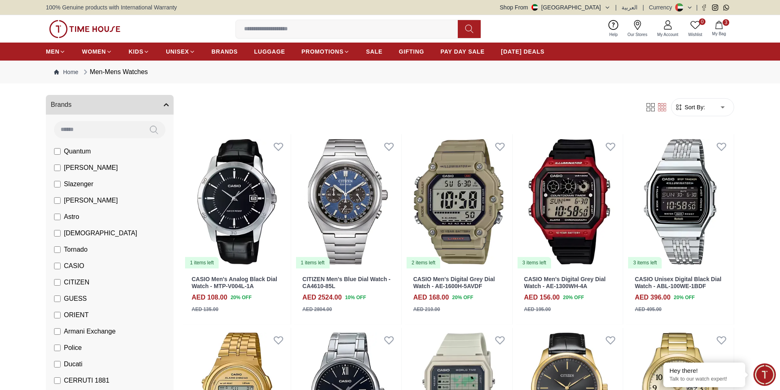
scroll to position [123, 0]
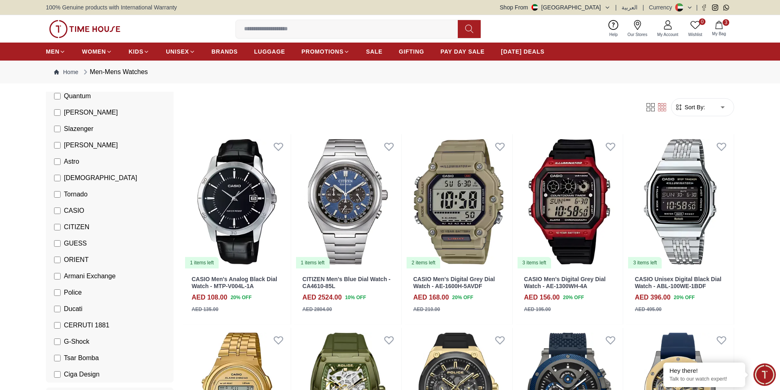
scroll to position [82, 0]
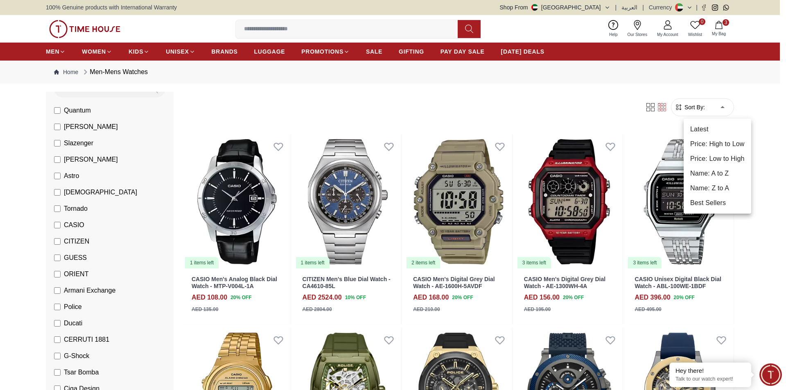
click at [718, 158] on li "Price: Low to High" at bounding box center [718, 159] width 68 height 15
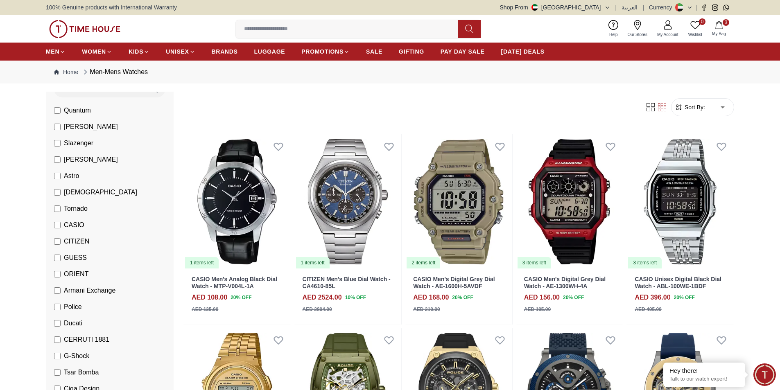
type input "*"
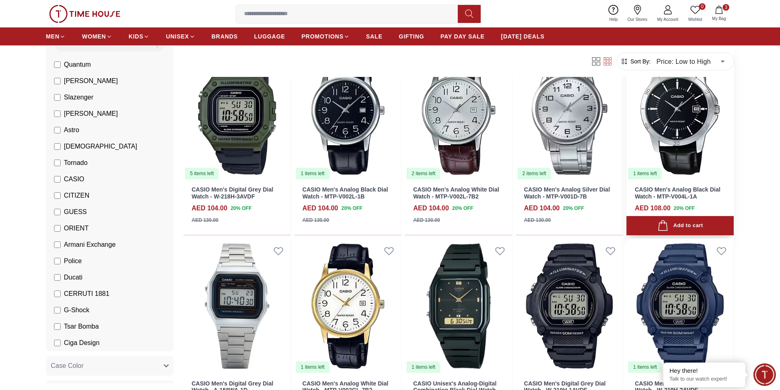
scroll to position [491, 0]
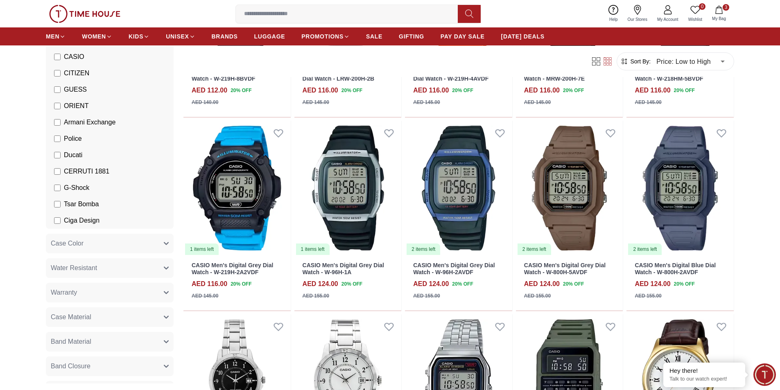
scroll to position [205, 0]
click at [117, 267] on button "Water Resistant" at bounding box center [110, 268] width 128 height 20
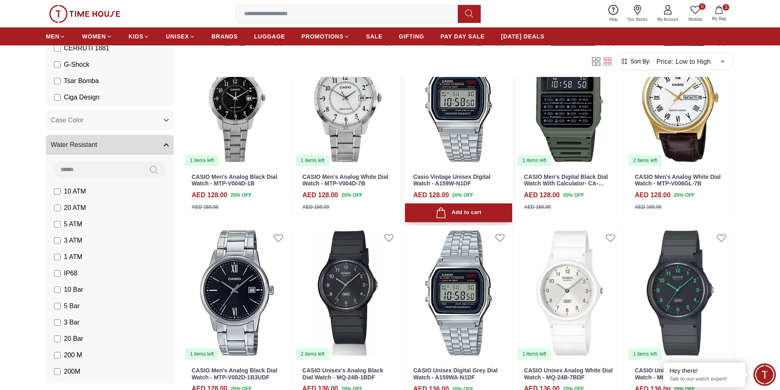
scroll to position [1352, 0]
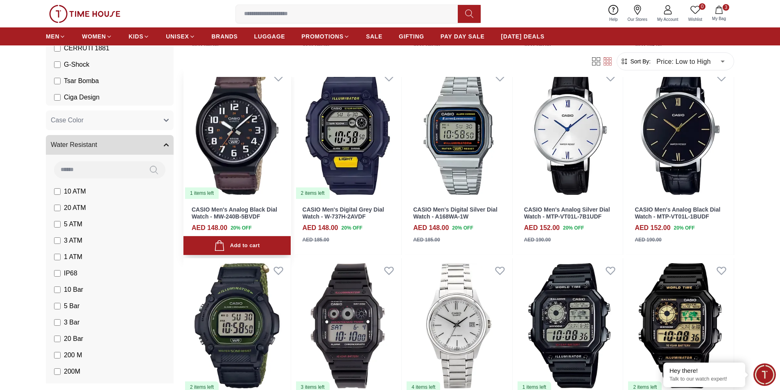
scroll to position [2048, 0]
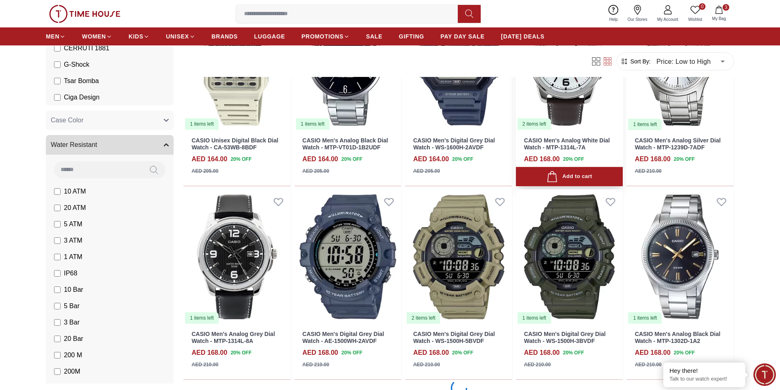
scroll to position [2867, 0]
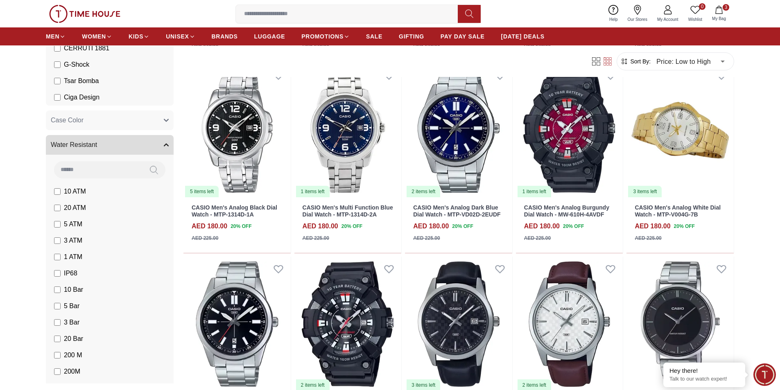
scroll to position [3563, 0]
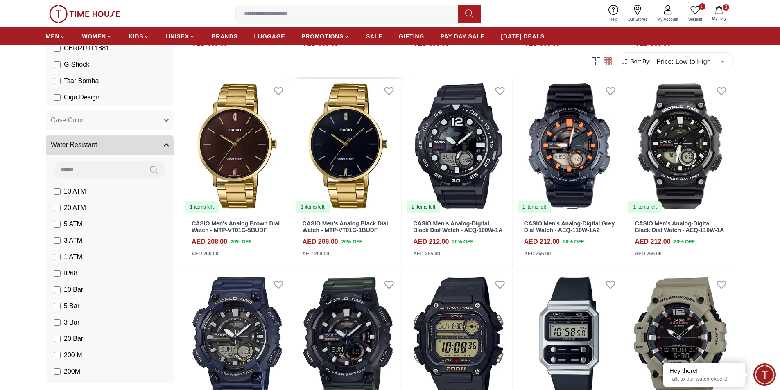
scroll to position [4382, 0]
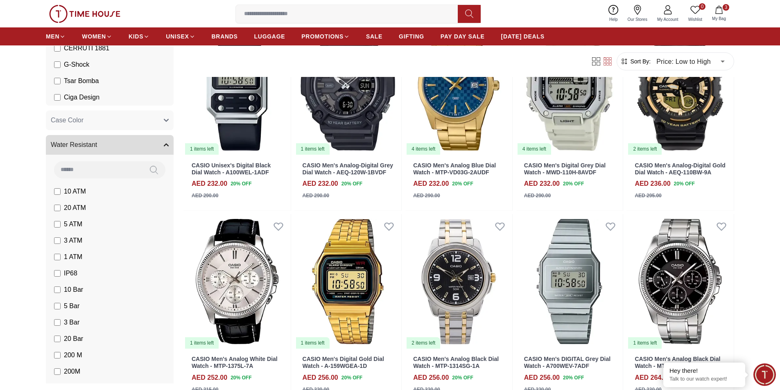
scroll to position [5283, 0]
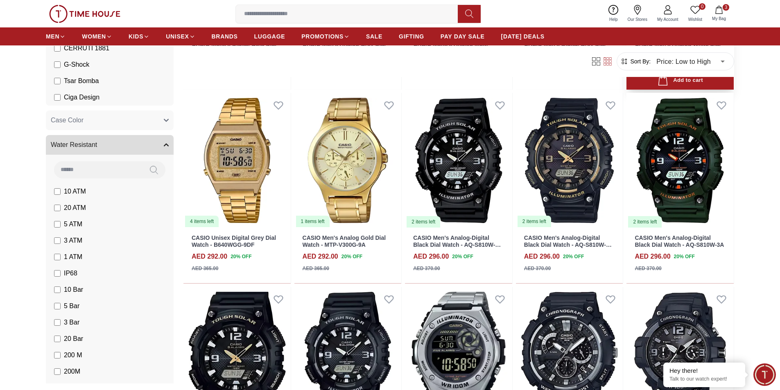
scroll to position [5918, 0]
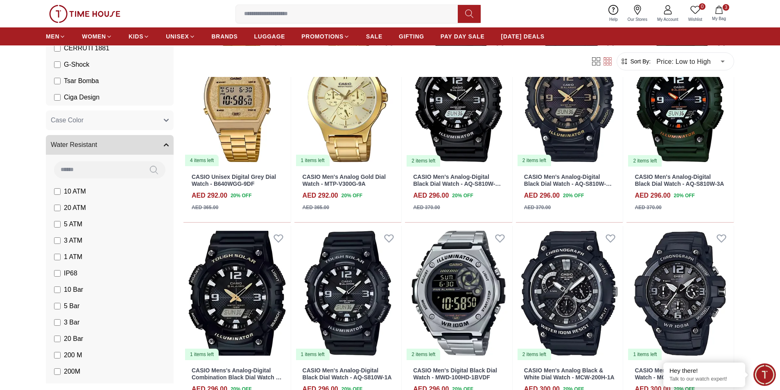
scroll to position [6020, 0]
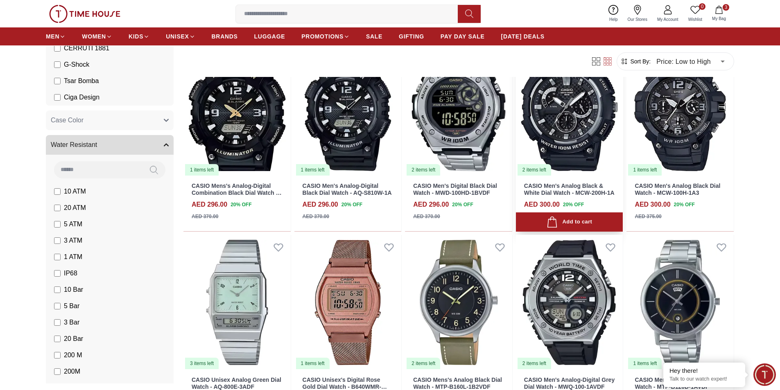
scroll to position [6266, 0]
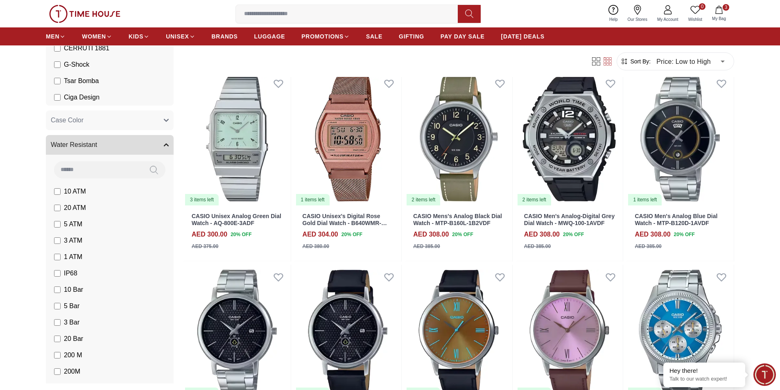
click at [77, 191] on span "10 ATM" at bounding box center [75, 192] width 22 height 10
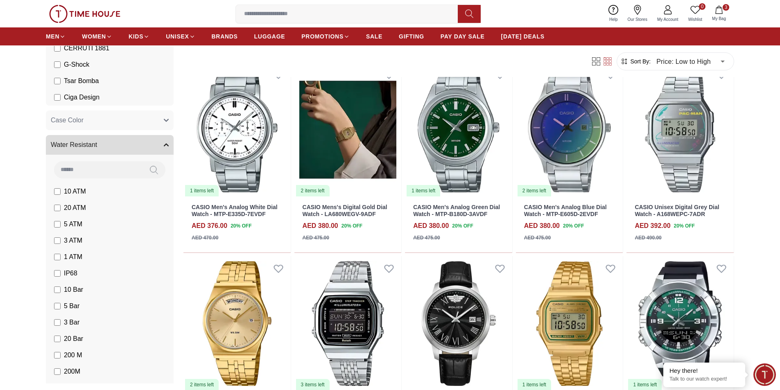
scroll to position [564, 0]
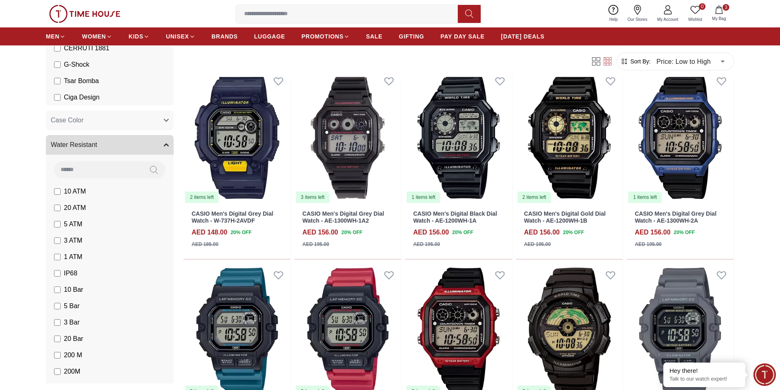
scroll to position [168, 0]
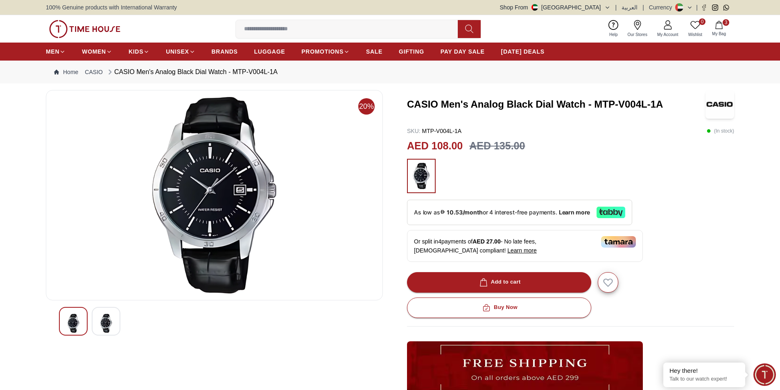
scroll to position [123, 0]
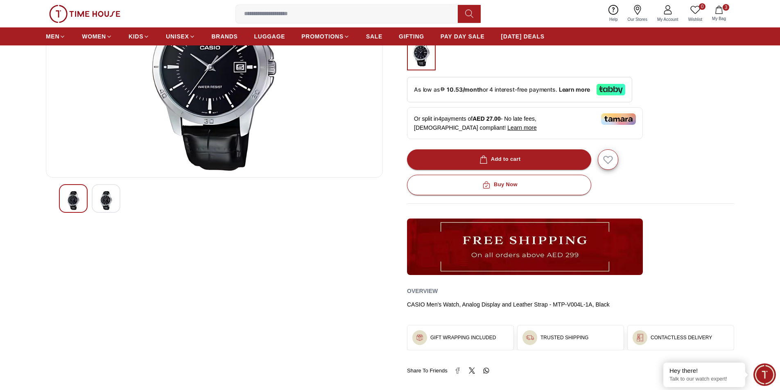
click at [110, 194] on img at bounding box center [106, 200] width 15 height 19
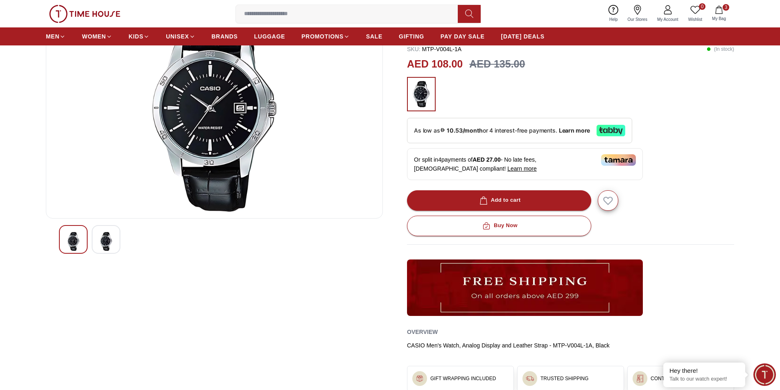
click at [75, 233] on img at bounding box center [73, 241] width 15 height 19
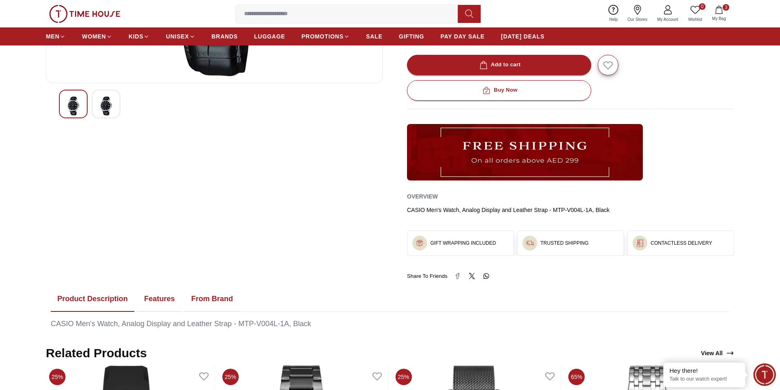
scroll to position [104, 0]
